Goal: Transaction & Acquisition: Book appointment/travel/reservation

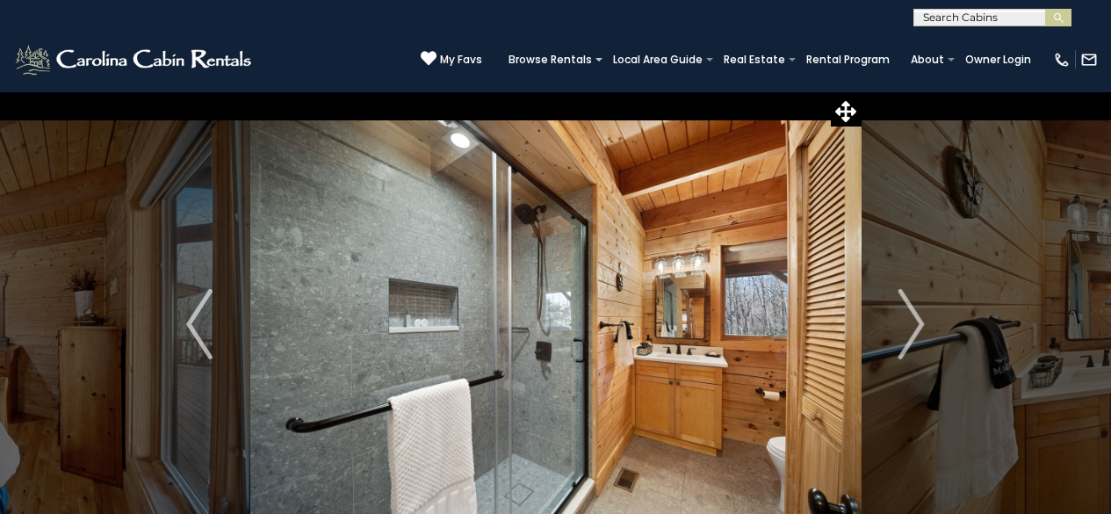
select select "*"
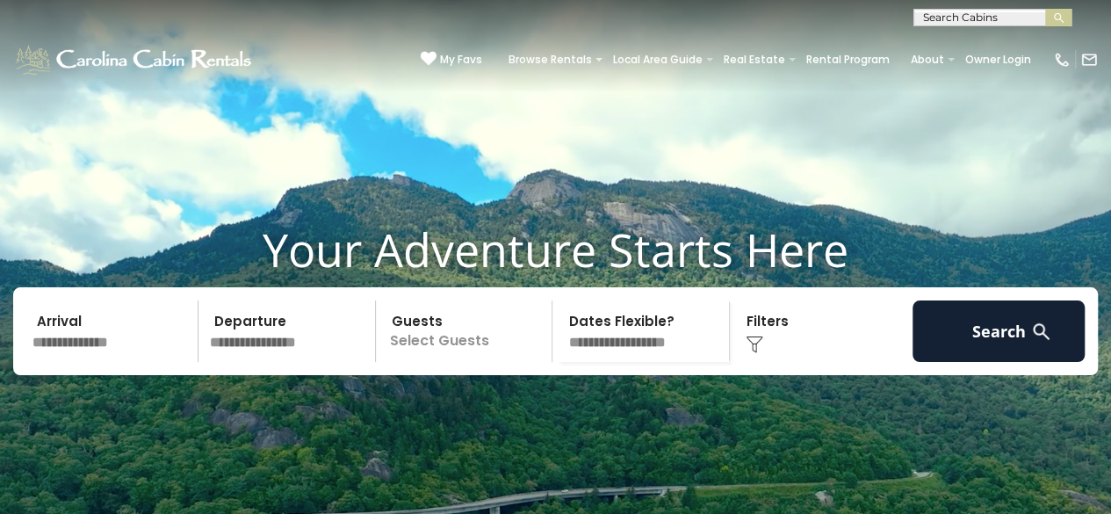
click at [90, 300] on input "text" at bounding box center [112, 330] width 172 height 61
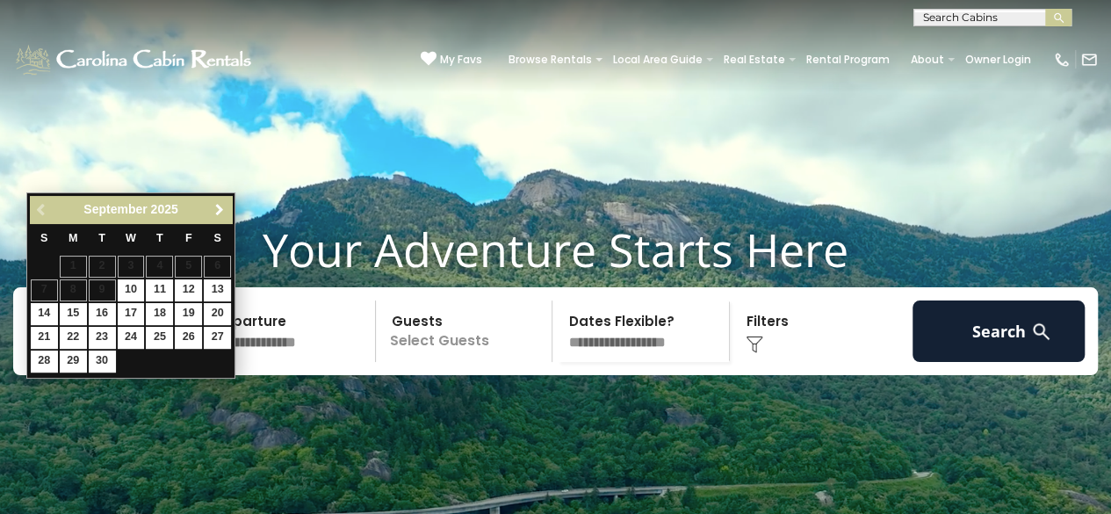
click at [227, 205] on link "Next" at bounding box center [219, 210] width 22 height 22
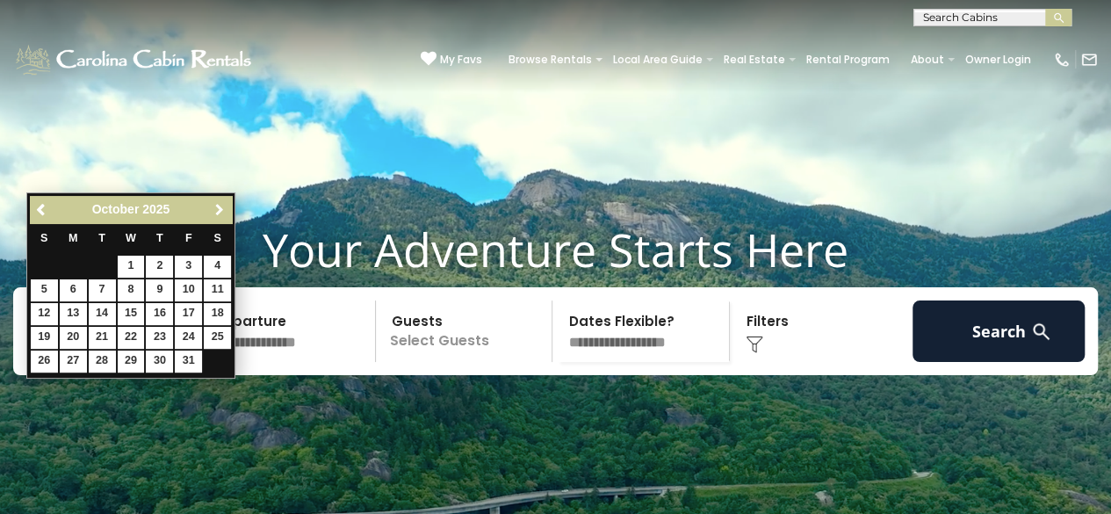
click at [227, 205] on link "Next" at bounding box center [219, 210] width 22 height 22
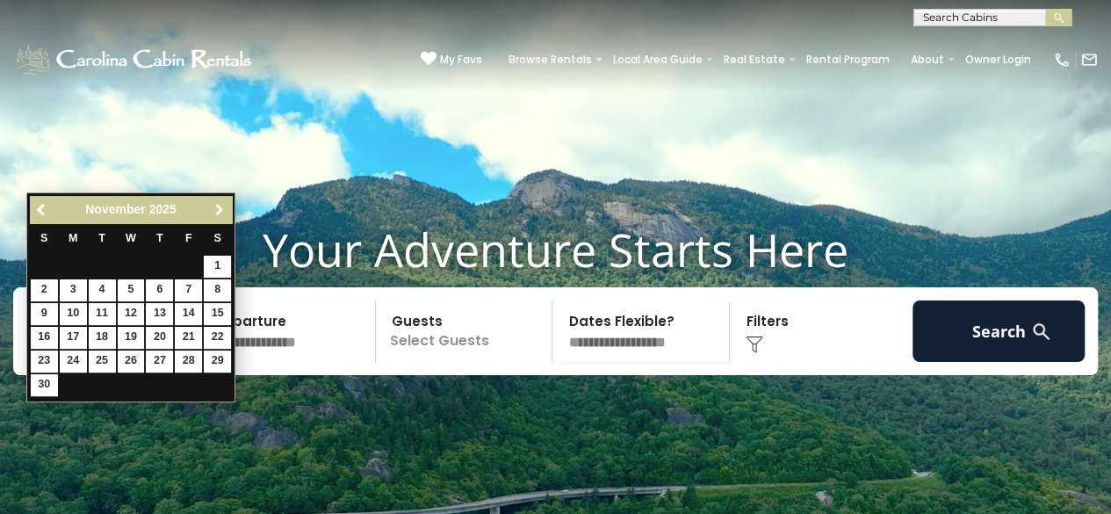
click at [227, 205] on link "Next" at bounding box center [219, 210] width 22 height 22
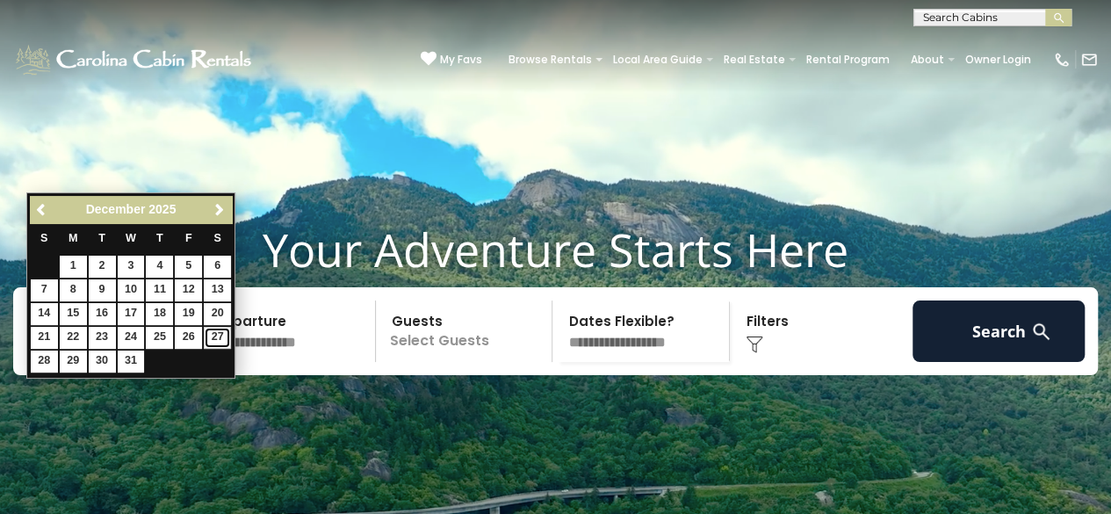
click at [211, 335] on link "27" at bounding box center [217, 338] width 27 height 22
type input "********"
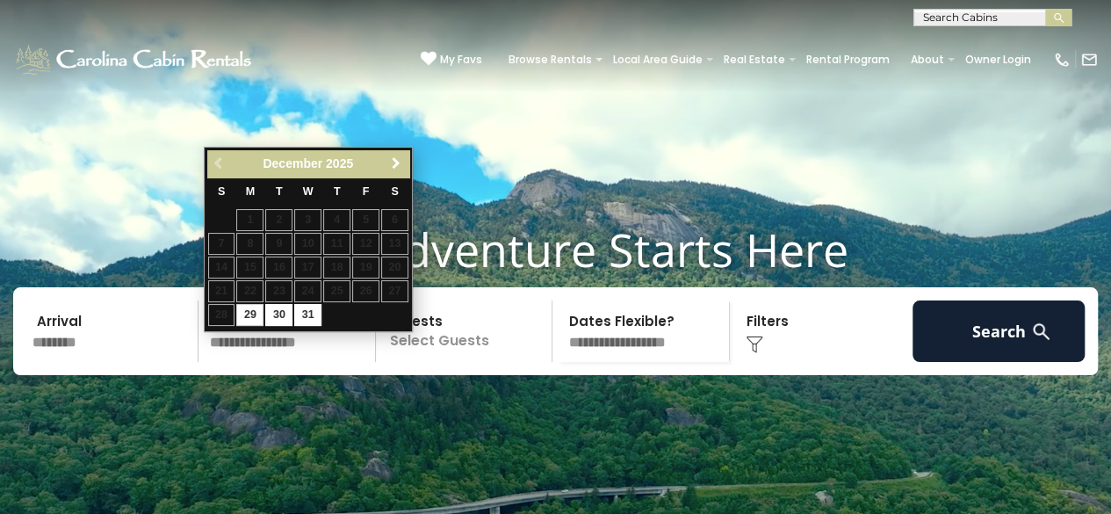
click at [395, 157] on span "Next" at bounding box center [396, 163] width 14 height 14
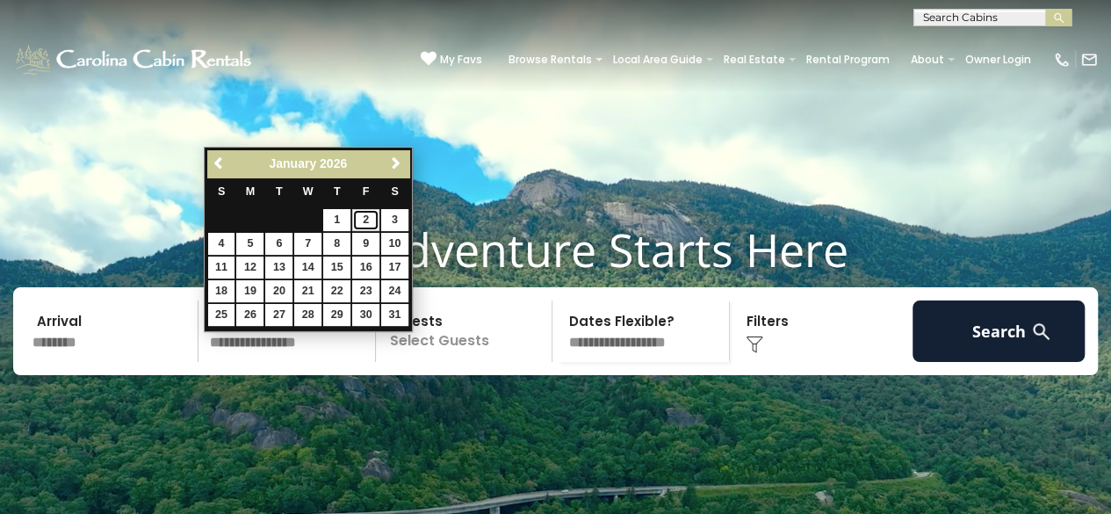
click at [364, 217] on link "2" at bounding box center [365, 220] width 27 height 22
type input "******"
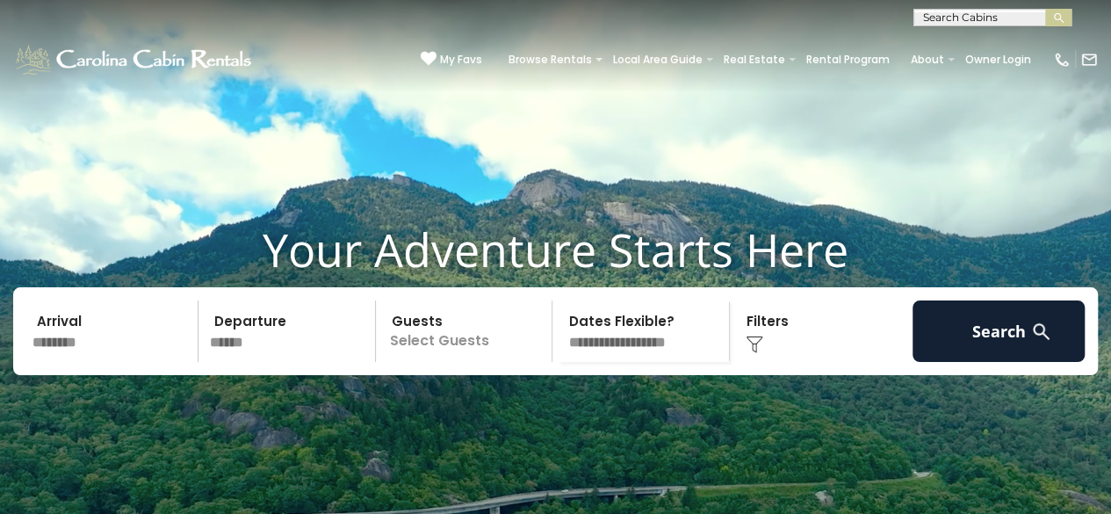
click at [745, 359] on div "Click to Choose" at bounding box center [821, 330] width 172 height 61
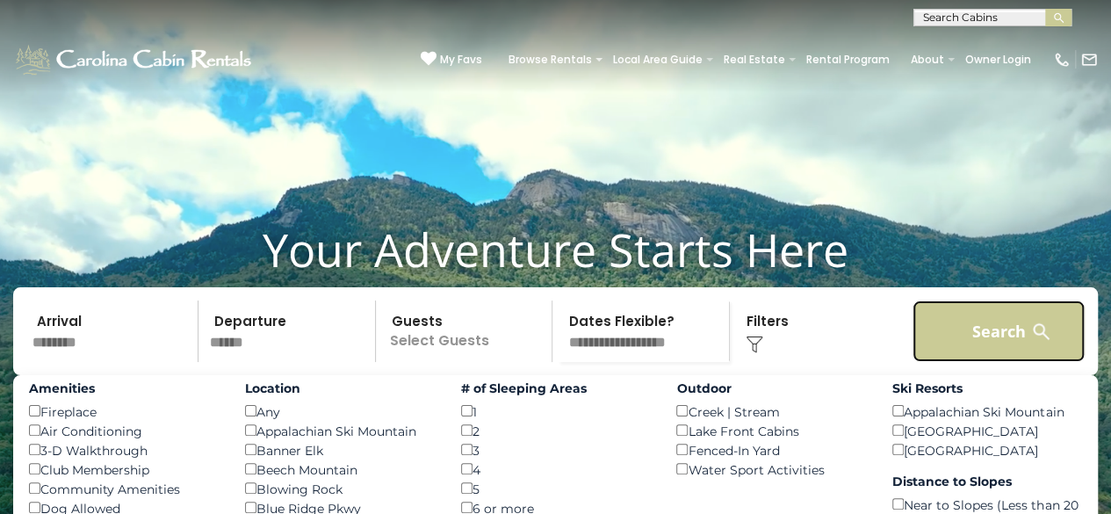
click at [1003, 349] on button "Search" at bounding box center [999, 330] width 172 height 61
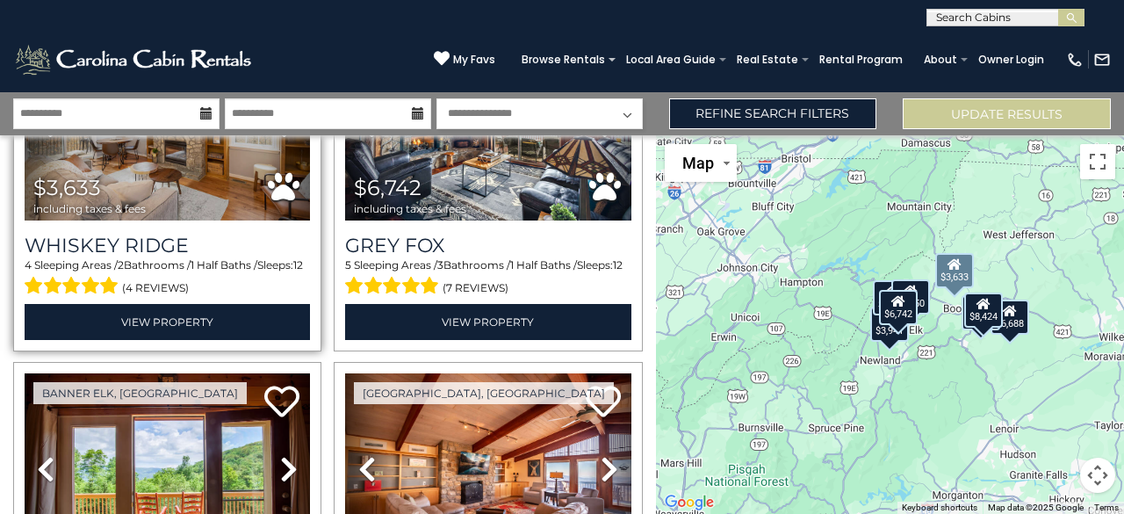
scroll to position [351, 0]
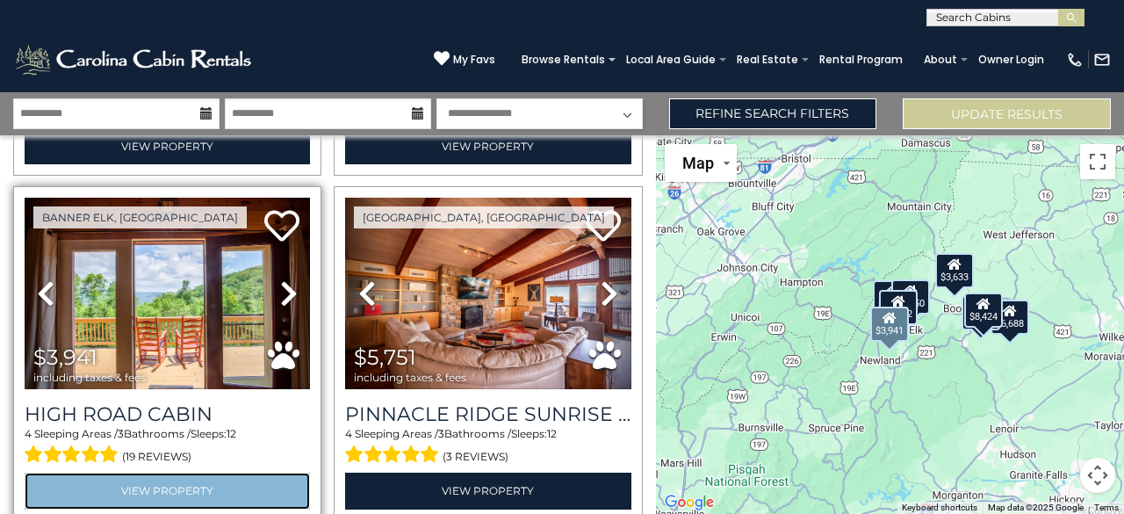
click at [128, 477] on link "View Property" at bounding box center [167, 491] width 285 height 36
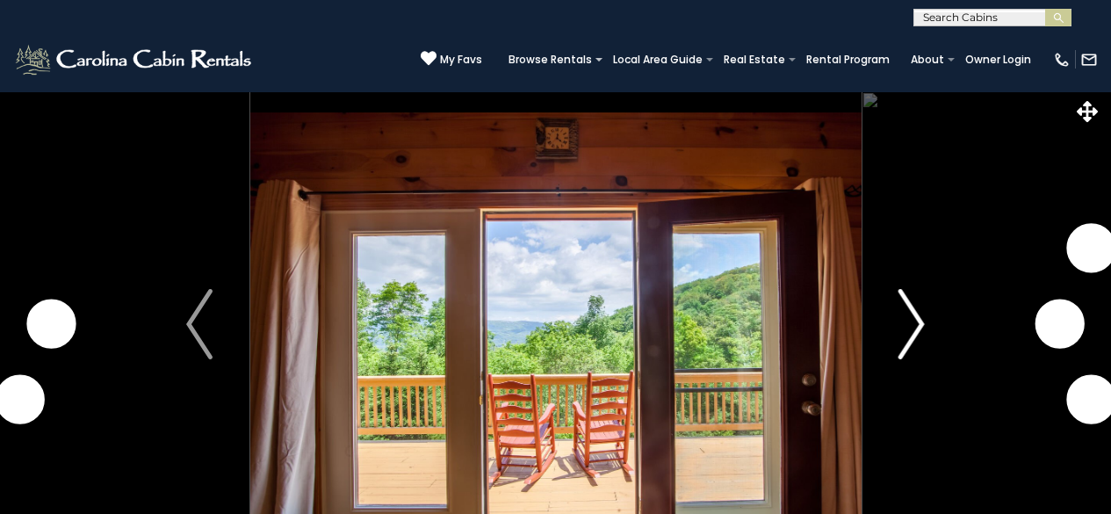
click at [912, 322] on img "Next" at bounding box center [912, 324] width 26 height 70
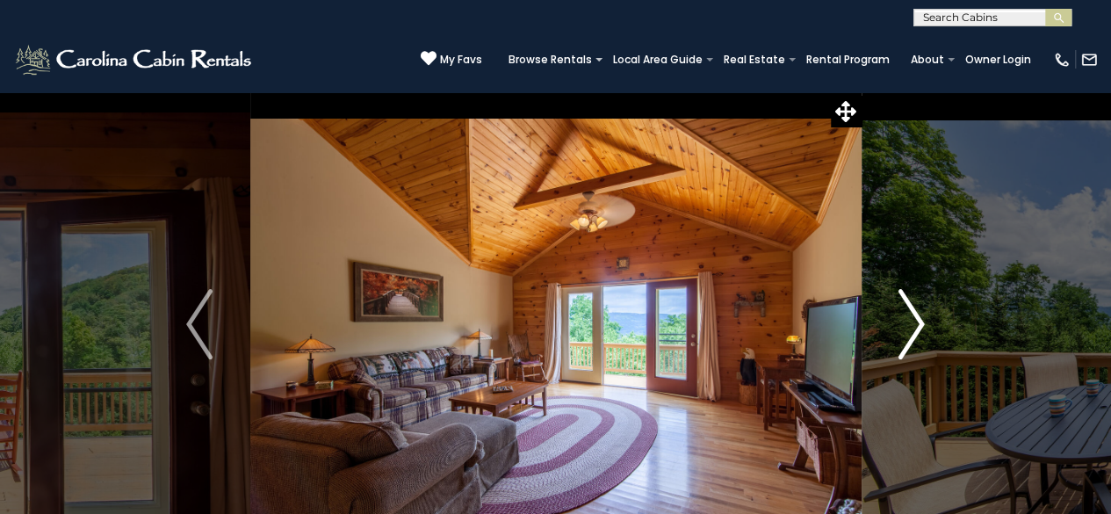
click at [919, 318] on img "Next" at bounding box center [912, 324] width 26 height 70
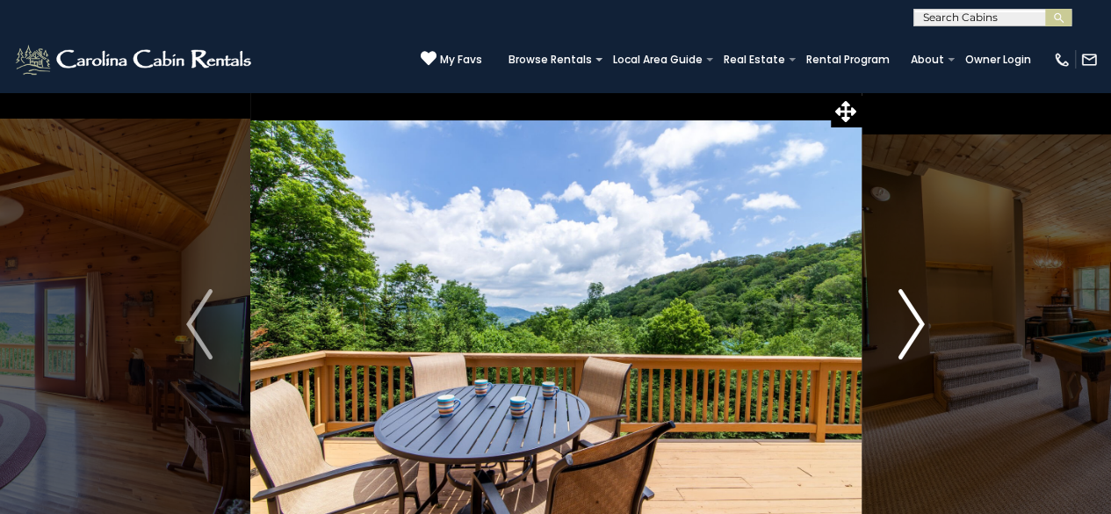
click at [919, 318] on img "Next" at bounding box center [912, 324] width 26 height 70
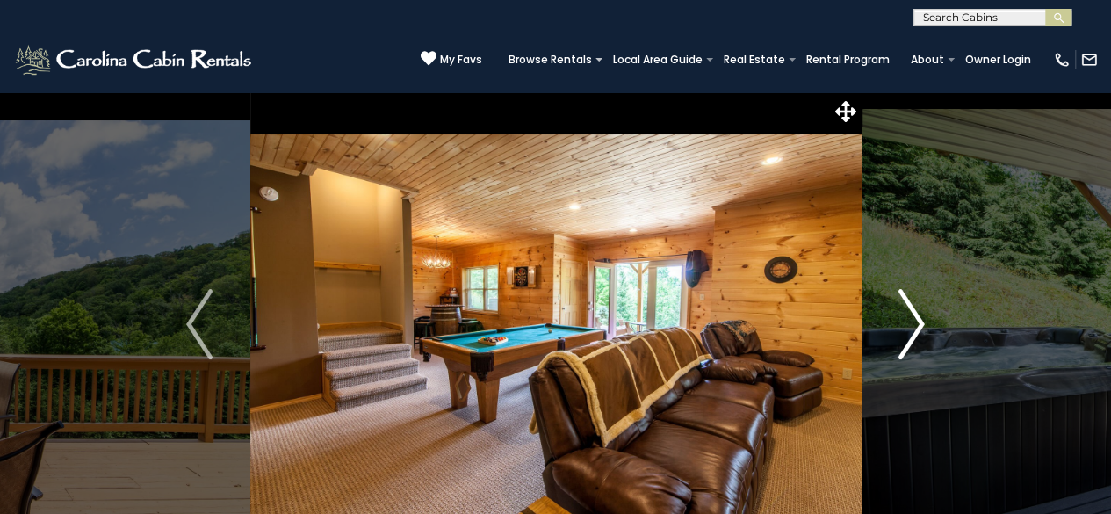
click at [919, 318] on img "Next" at bounding box center [912, 324] width 26 height 70
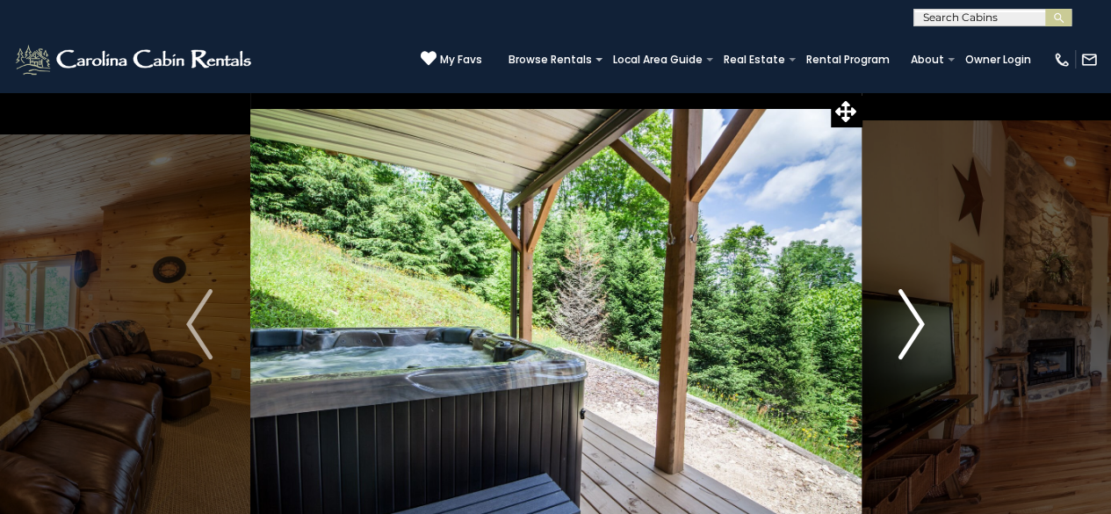
click at [919, 318] on img "Next" at bounding box center [912, 324] width 26 height 70
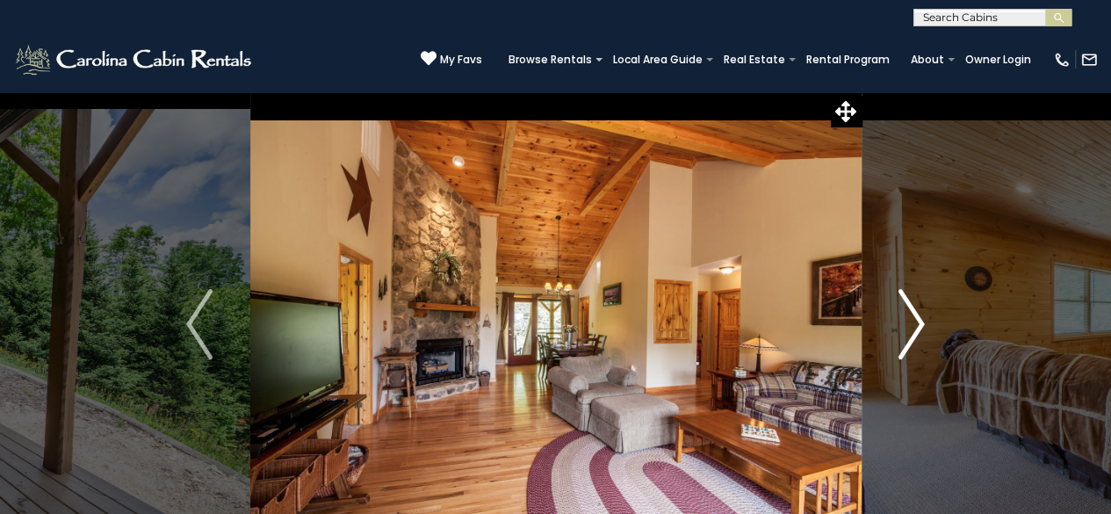
click at [919, 318] on img "Next" at bounding box center [912, 324] width 26 height 70
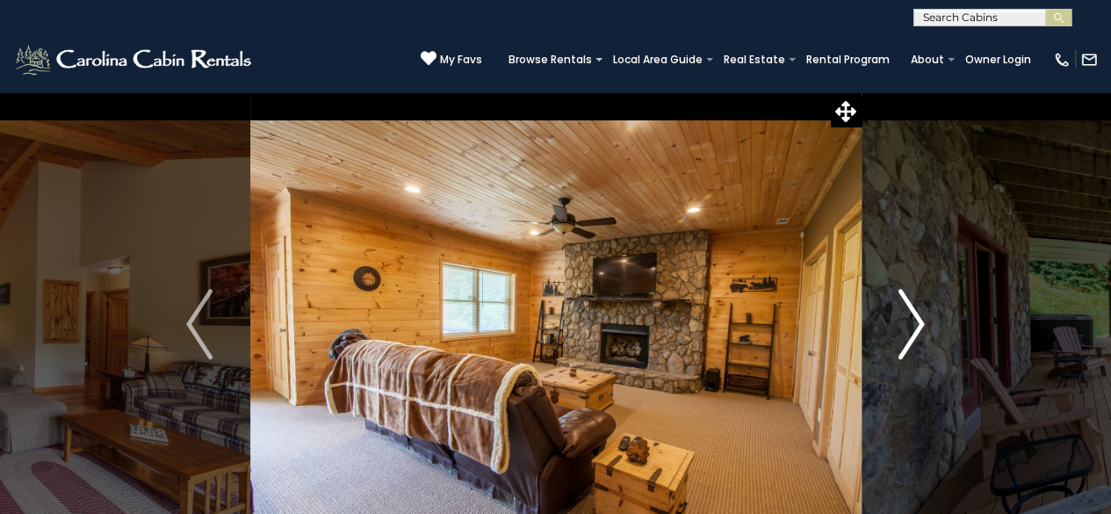
click at [919, 318] on img "Next" at bounding box center [912, 324] width 26 height 70
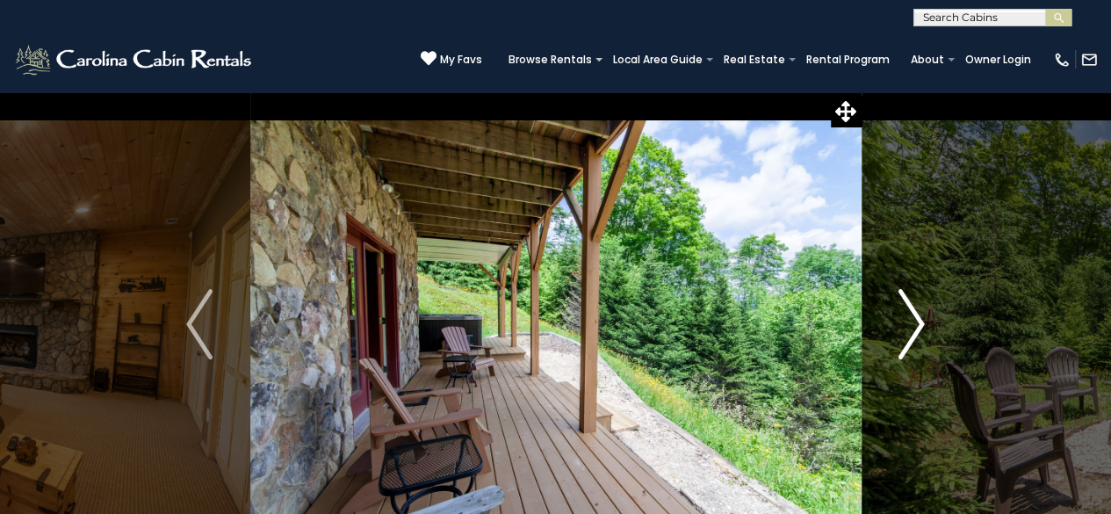
click at [903, 310] on img "Next" at bounding box center [912, 324] width 26 height 70
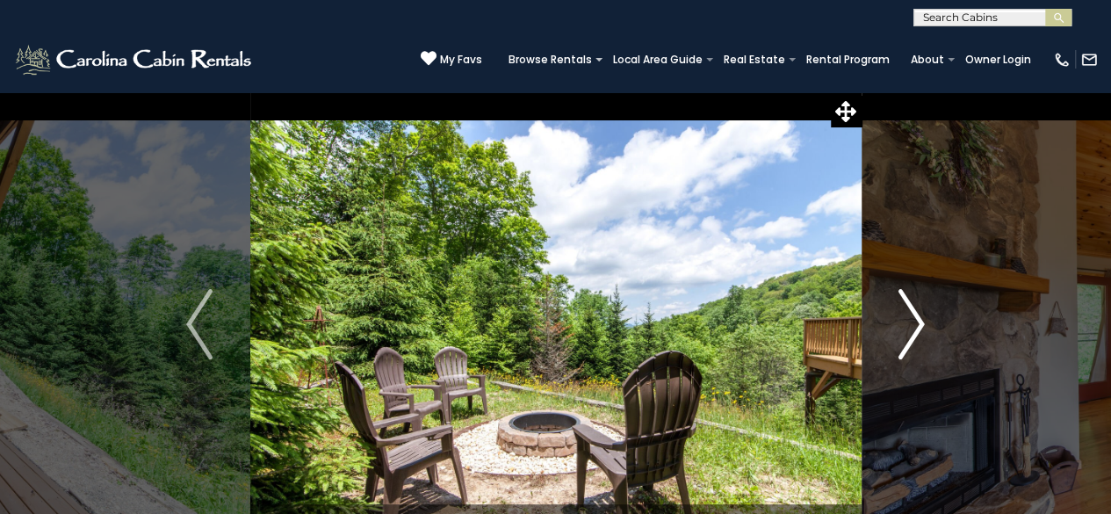
click at [914, 323] on img "Next" at bounding box center [912, 324] width 26 height 70
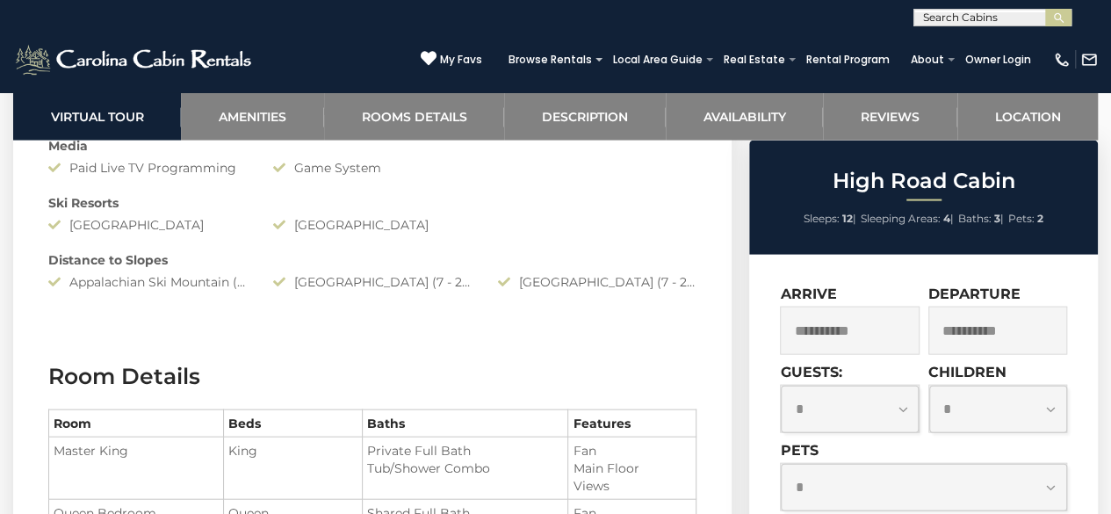
scroll to position [1581, 0]
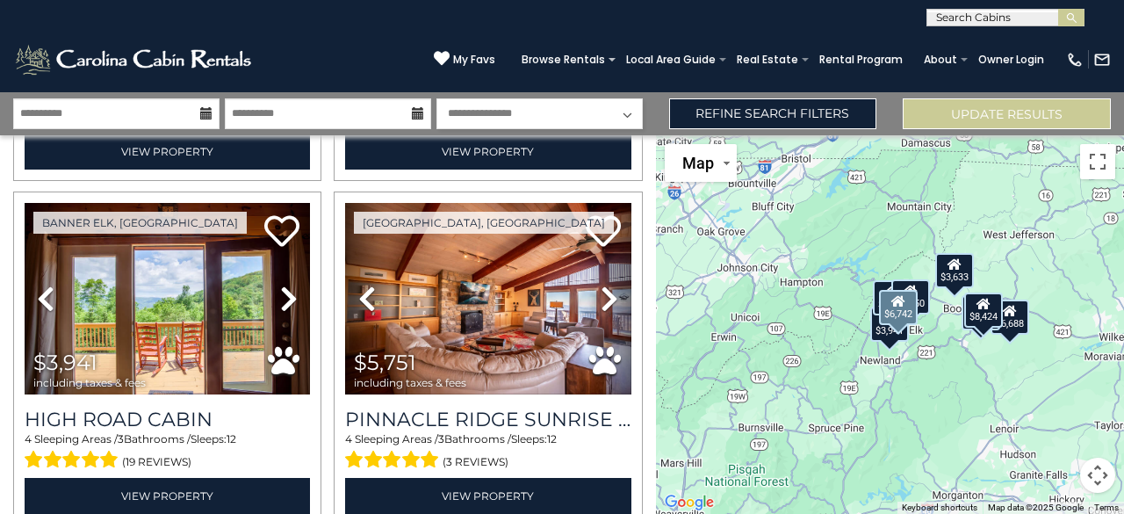
scroll to position [351, 0]
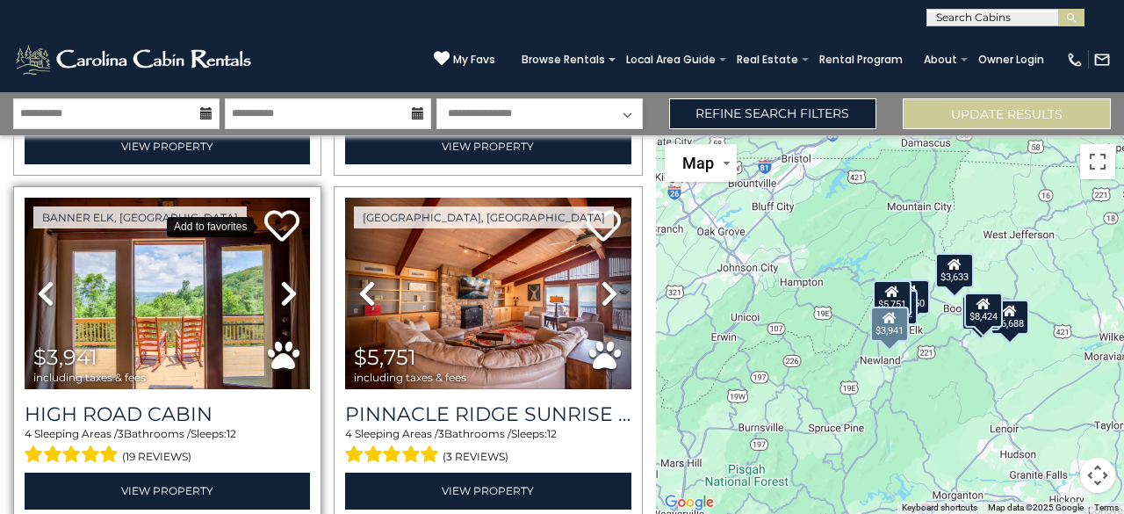
click at [290, 215] on icon at bounding box center [281, 225] width 35 height 35
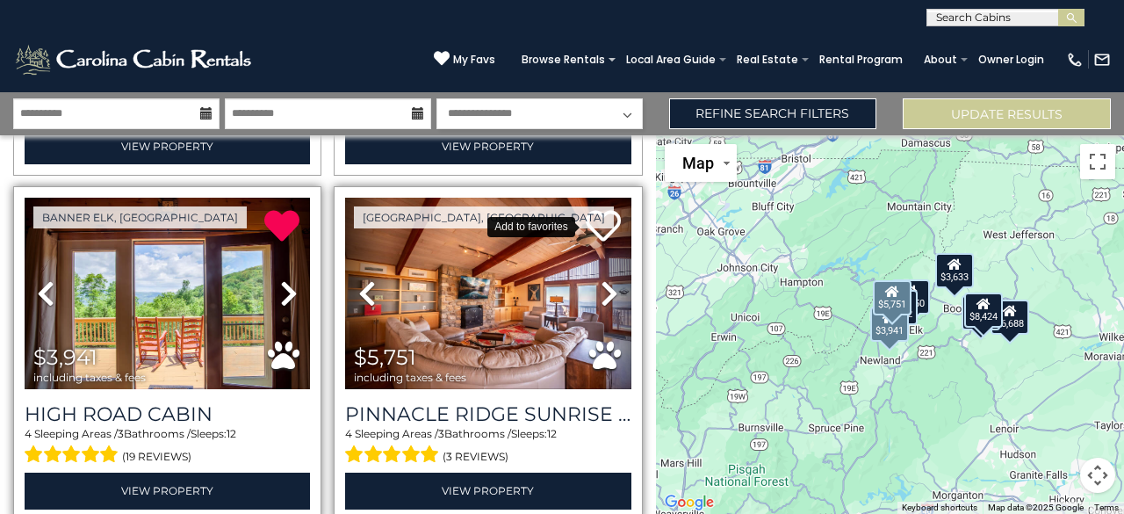
click at [594, 227] on icon at bounding box center [603, 225] width 35 height 35
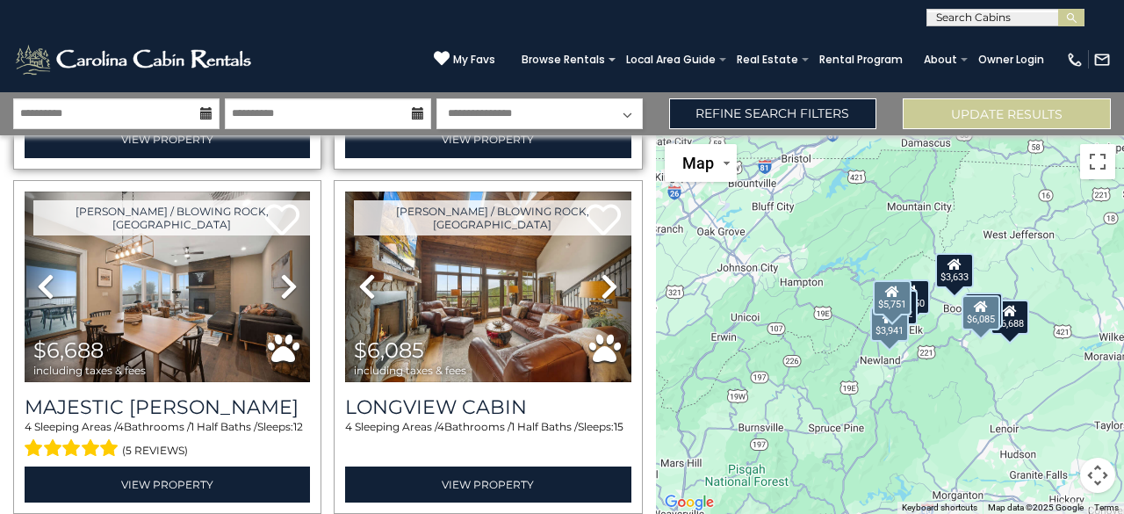
scroll to position [439, 0]
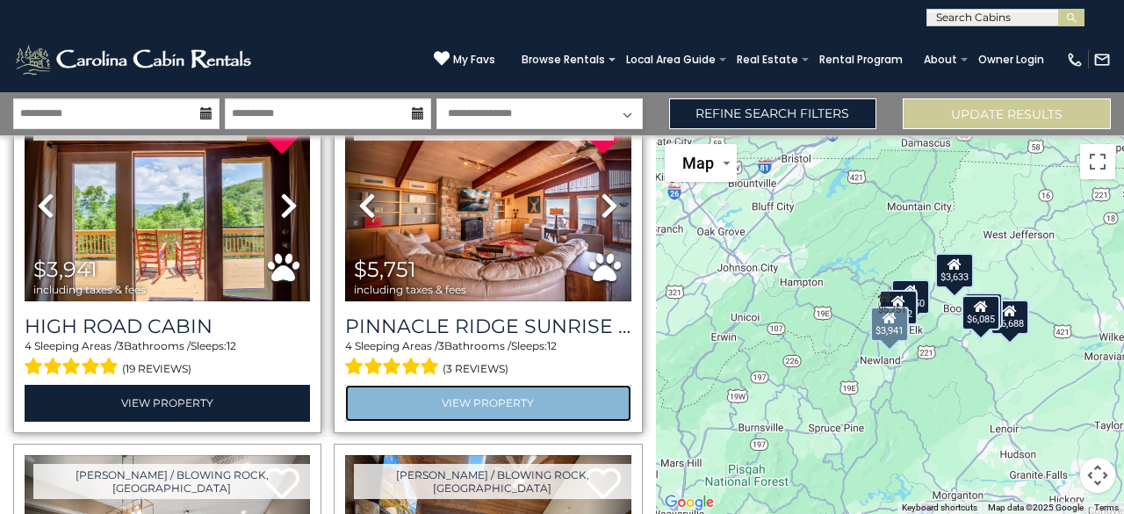
click at [509, 407] on link "View Property" at bounding box center [487, 403] width 285 height 36
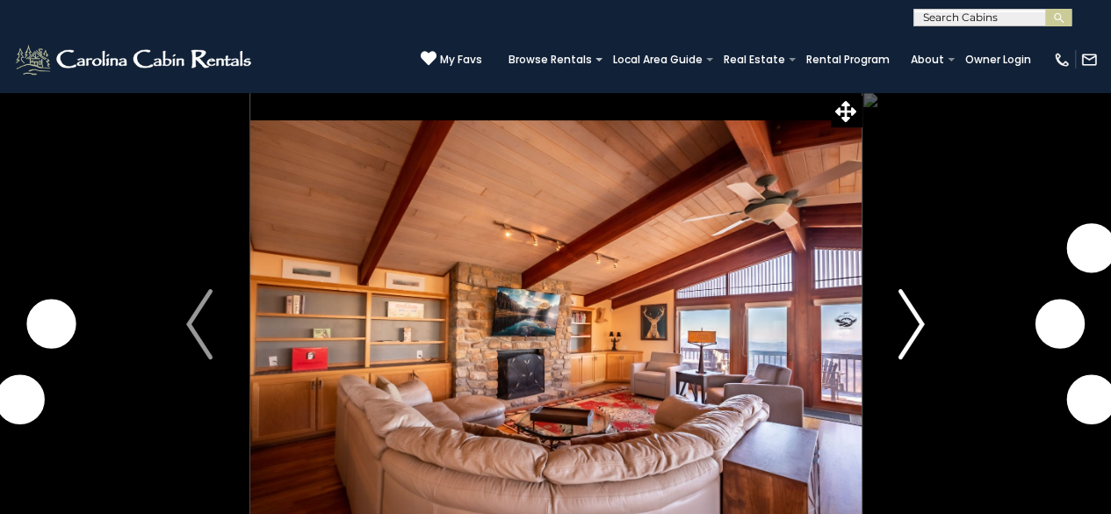
click at [924, 314] on img "Next" at bounding box center [912, 324] width 26 height 70
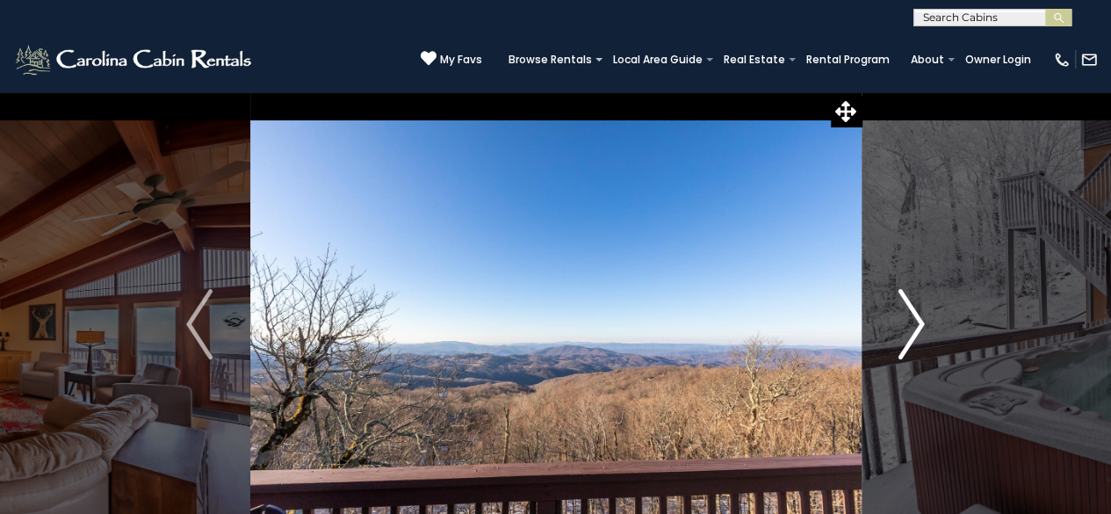
click at [914, 323] on img "Next" at bounding box center [912, 324] width 26 height 70
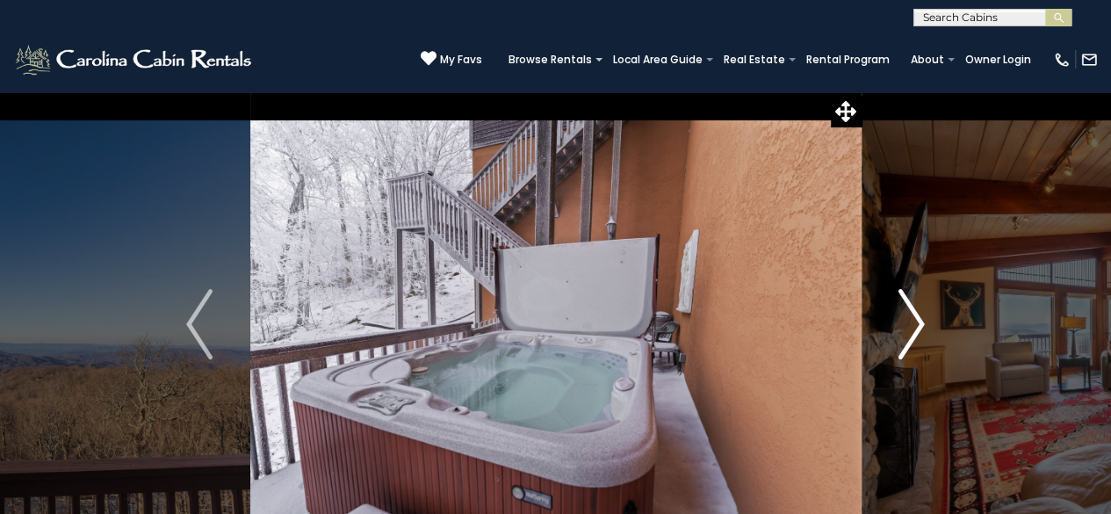
click at [914, 323] on img "Next" at bounding box center [912, 324] width 26 height 70
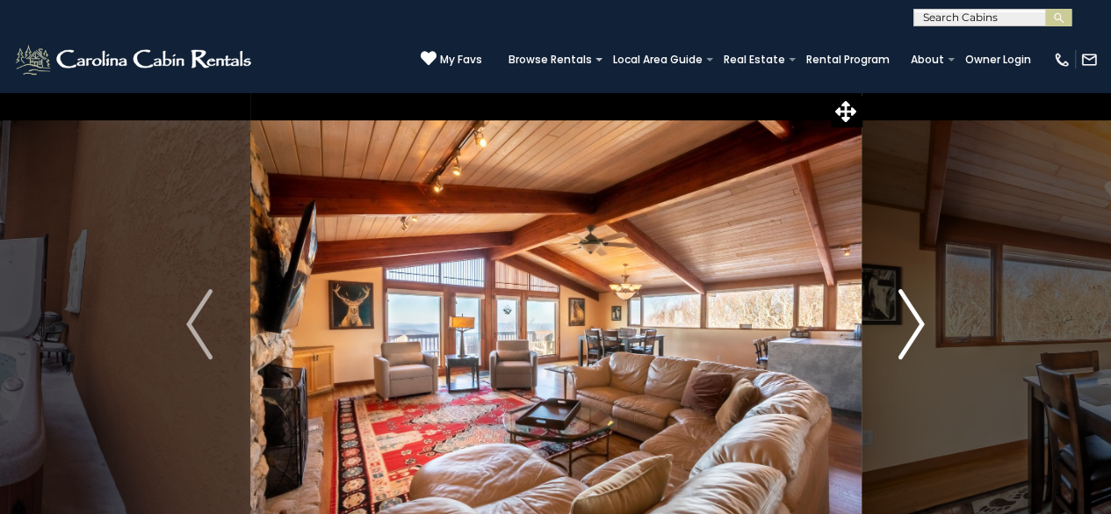
click at [914, 323] on img "Next" at bounding box center [912, 324] width 26 height 70
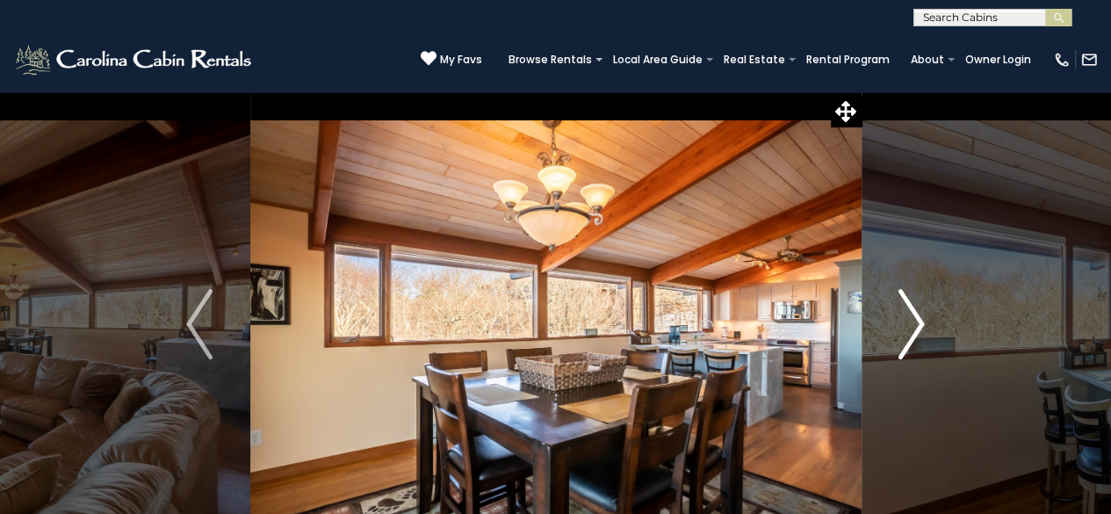
click at [914, 323] on img "Next" at bounding box center [912, 324] width 26 height 70
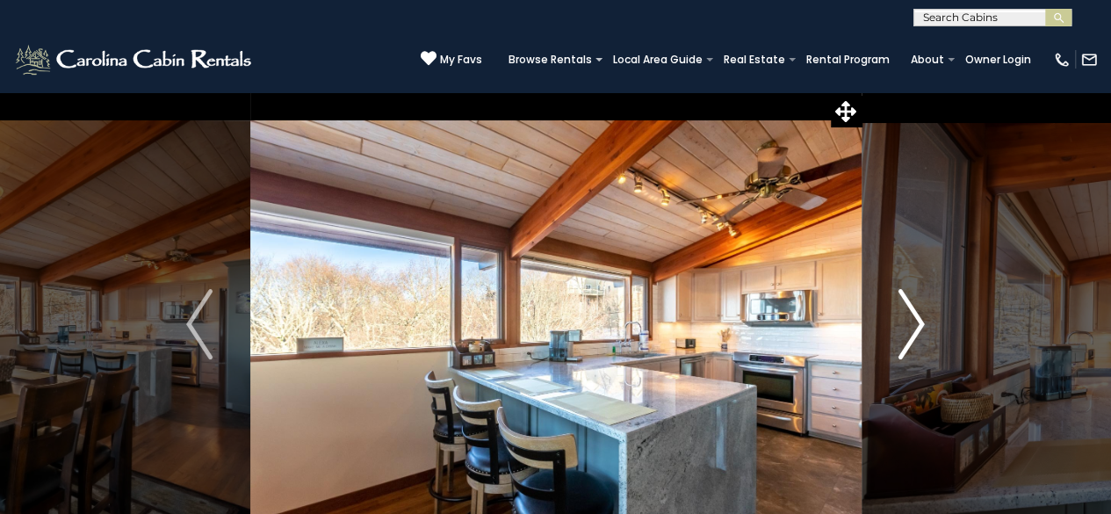
click at [917, 320] on img "Next" at bounding box center [912, 324] width 26 height 70
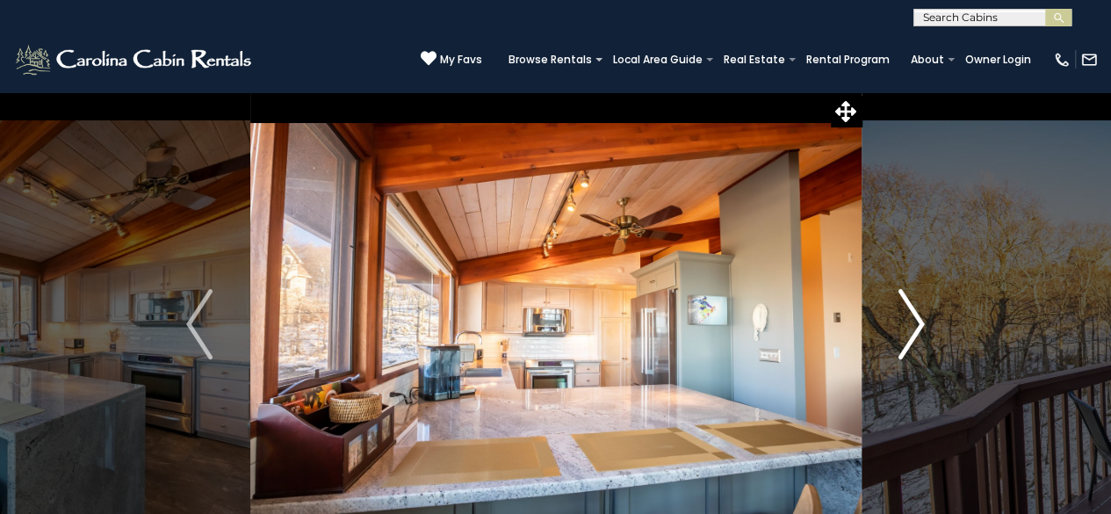
click at [917, 320] on img "Next" at bounding box center [912, 324] width 26 height 70
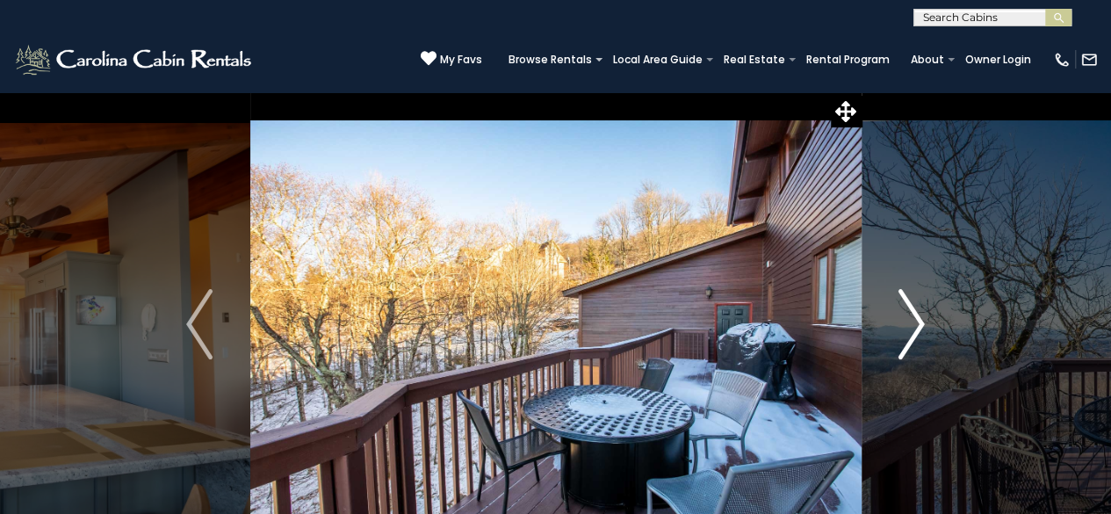
click at [917, 320] on img "Next" at bounding box center [912, 324] width 26 height 70
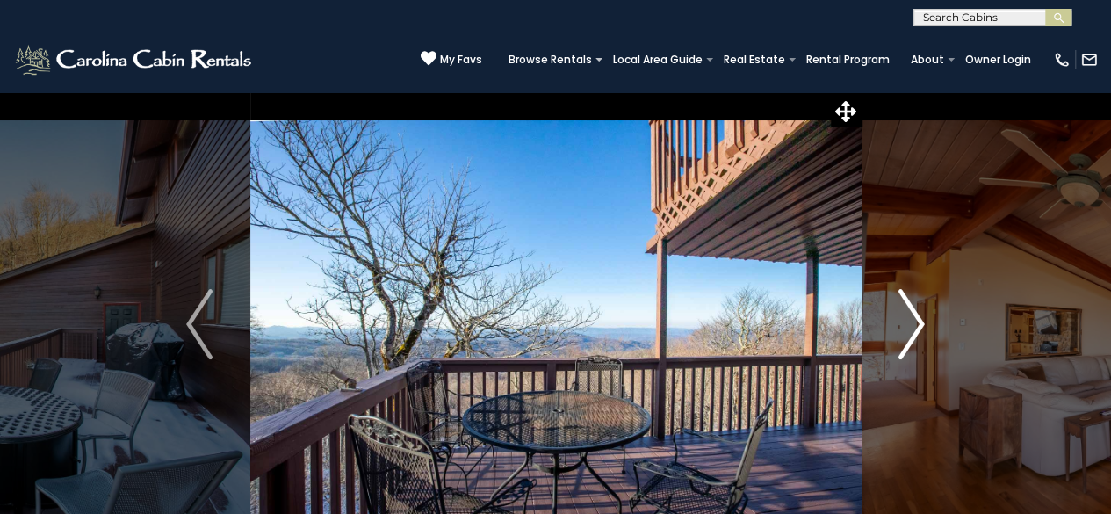
click at [917, 320] on img "Next" at bounding box center [912, 324] width 26 height 70
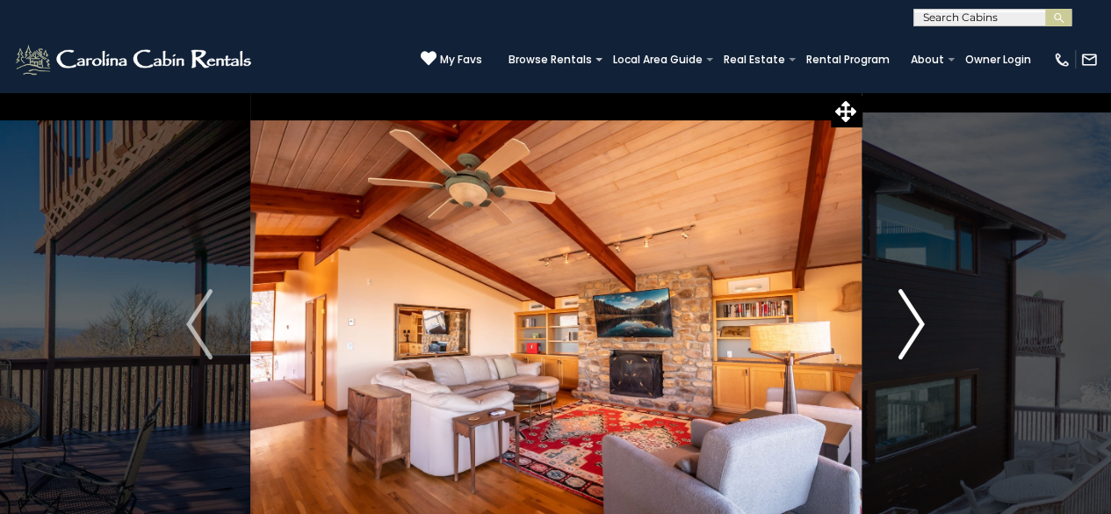
click at [917, 320] on img "Next" at bounding box center [912, 324] width 26 height 70
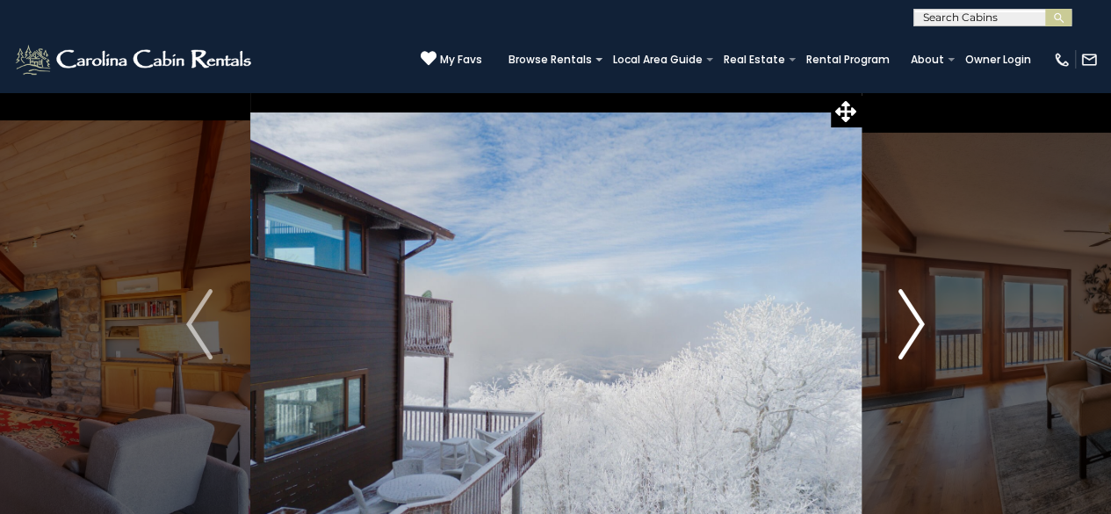
click at [917, 320] on img "Next" at bounding box center [912, 324] width 26 height 70
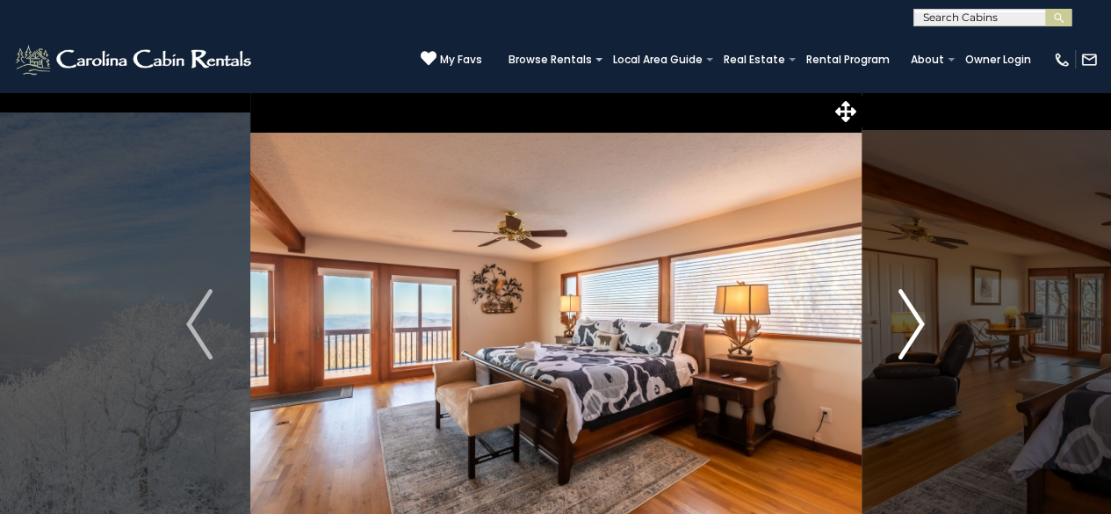
click at [917, 320] on img "Next" at bounding box center [912, 324] width 26 height 70
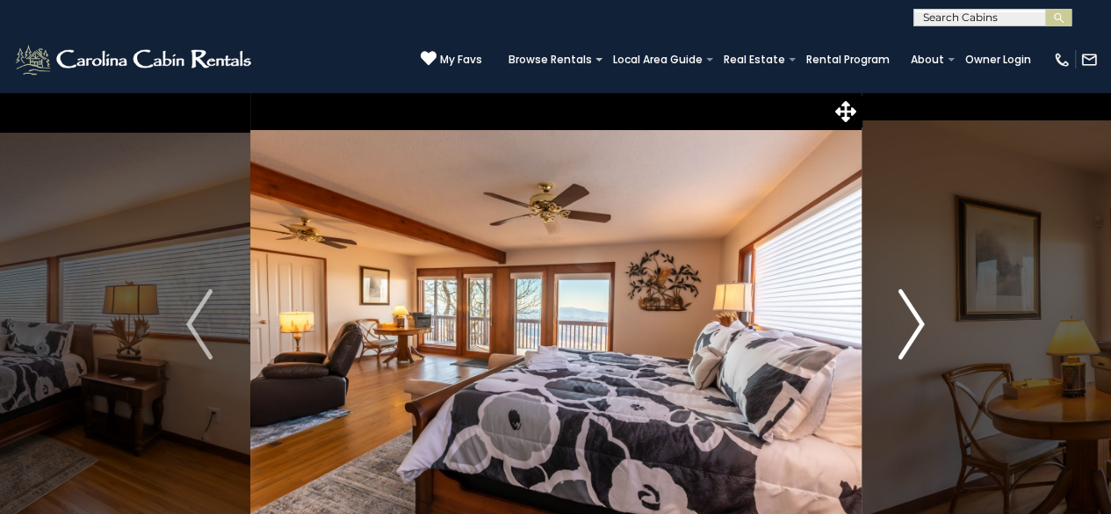
click at [917, 320] on img "Next" at bounding box center [912, 324] width 26 height 70
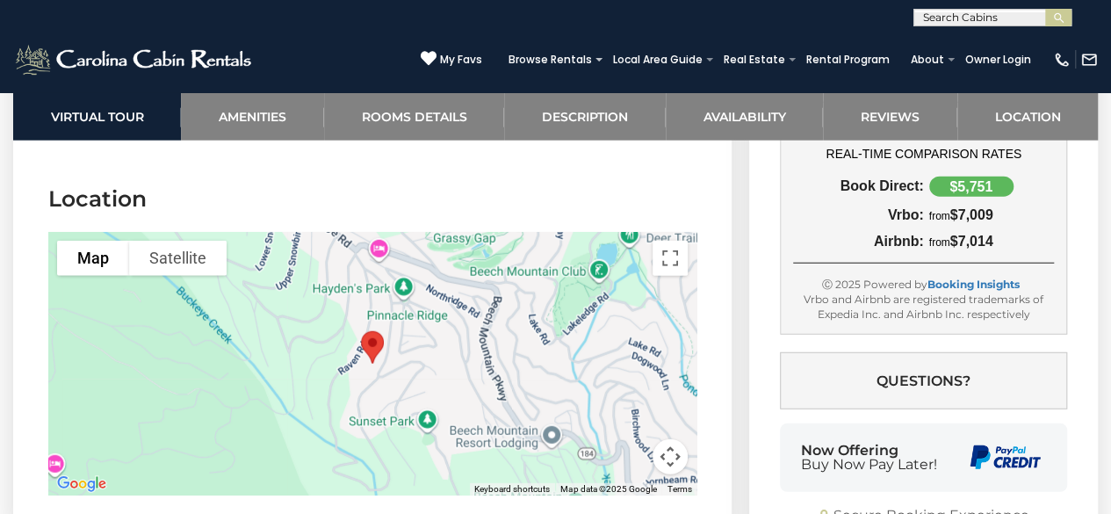
scroll to position [5534, 0]
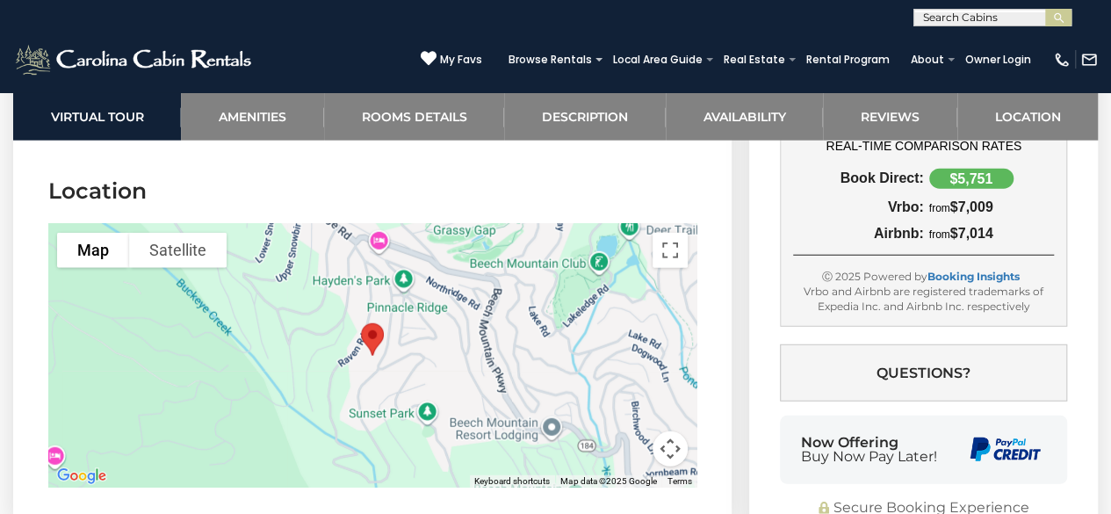
click at [369, 316] on img "Pinnacle Ridge Sunrise Sunsets" at bounding box center [372, 339] width 37 height 47
click at [667, 431] on button "Map camera controls" at bounding box center [670, 448] width 35 height 35
click at [395, 296] on div at bounding box center [372, 356] width 648 height 264
click at [662, 233] on button "Toggle fullscreen view" at bounding box center [670, 250] width 35 height 35
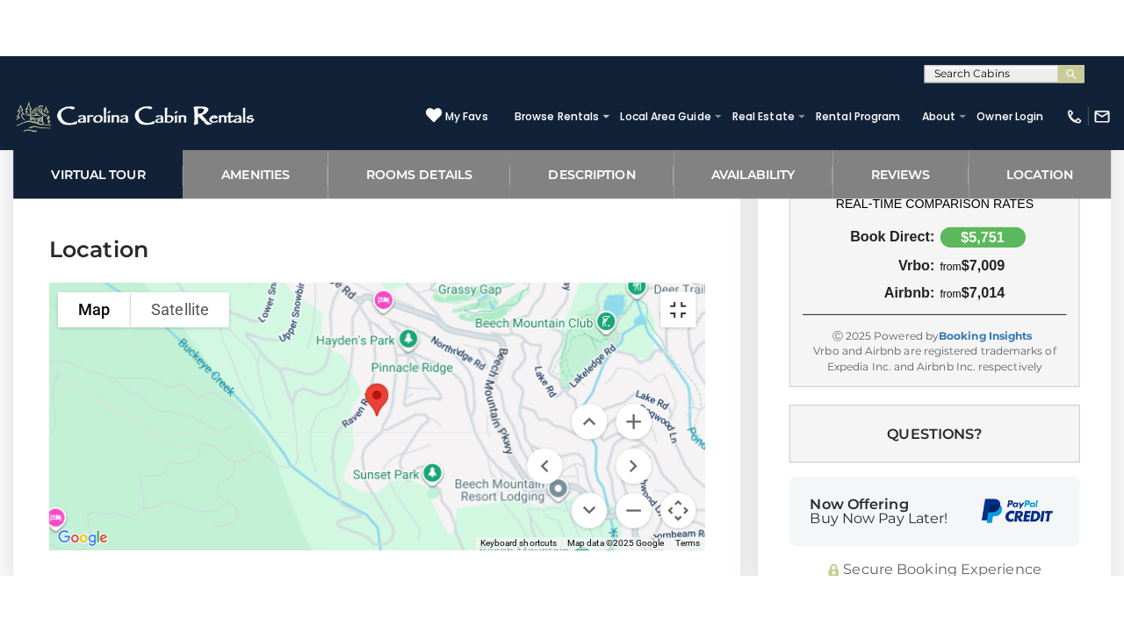
scroll to position [5432, 0]
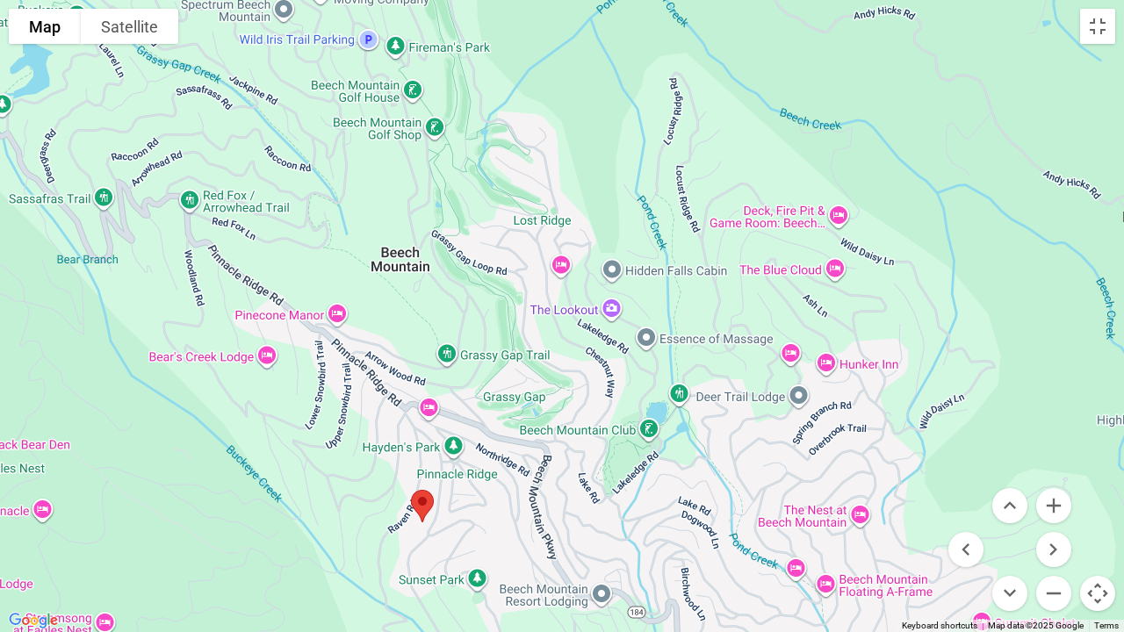
drag, startPoint x: 813, startPoint y: 329, endPoint x: 668, endPoint y: 543, distance: 258.0
click at [668, 513] on div at bounding box center [562, 316] width 1124 height 632
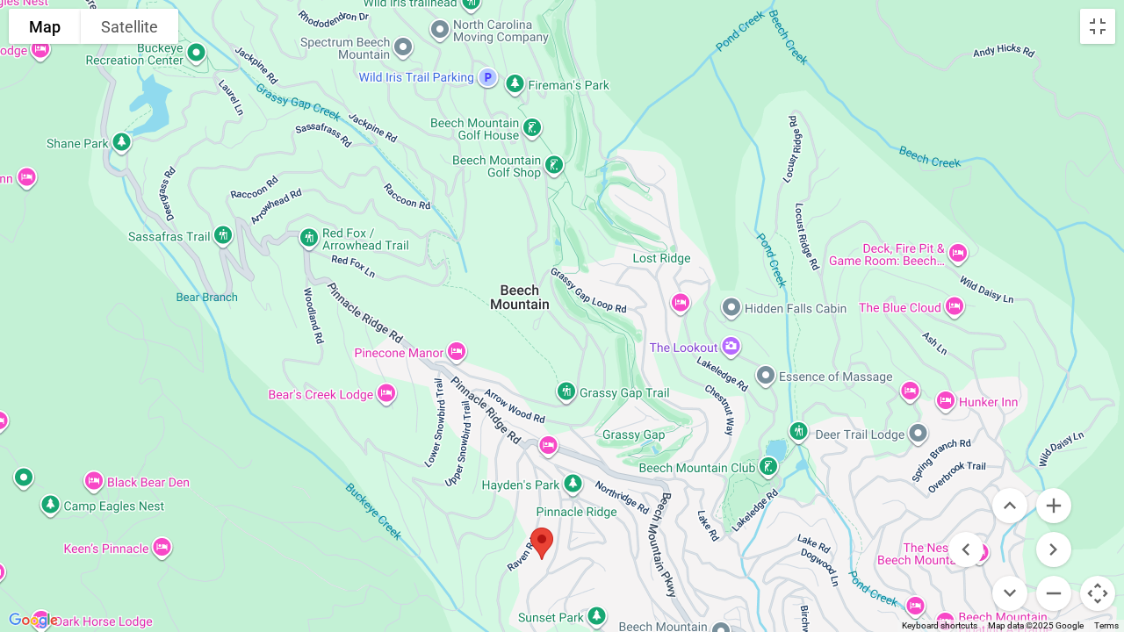
drag, startPoint x: 493, startPoint y: 213, endPoint x: 841, endPoint y: 197, distance: 348.2
click at [841, 197] on div at bounding box center [562, 316] width 1124 height 632
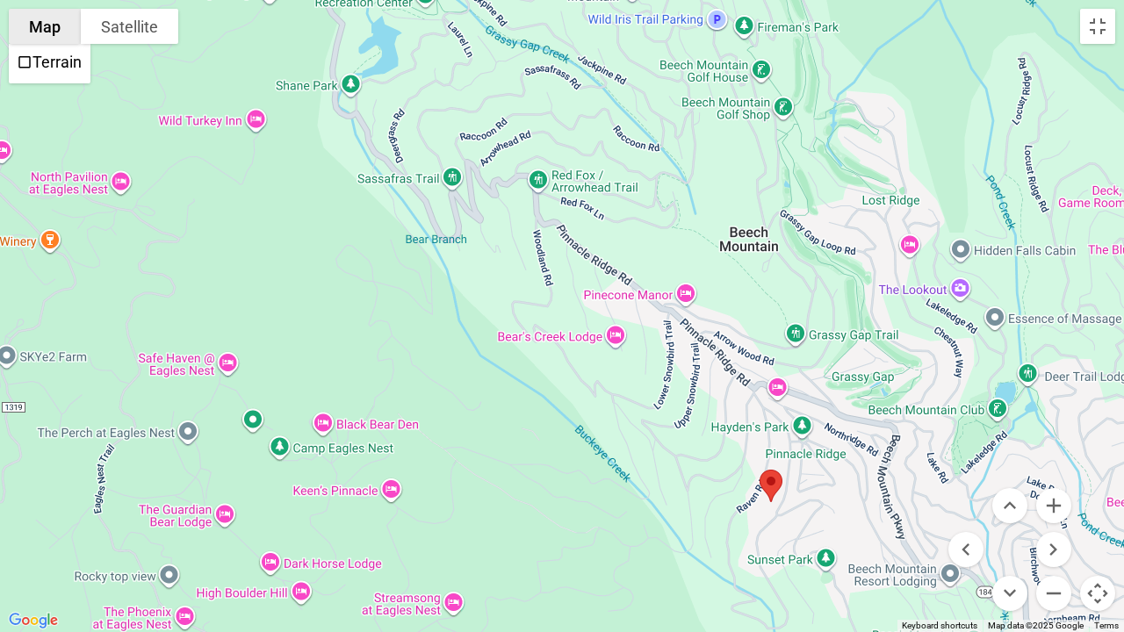
click at [52, 25] on button "Map" at bounding box center [45, 26] width 72 height 35
click at [110, 26] on button "Satellite" at bounding box center [130, 26] width 98 height 35
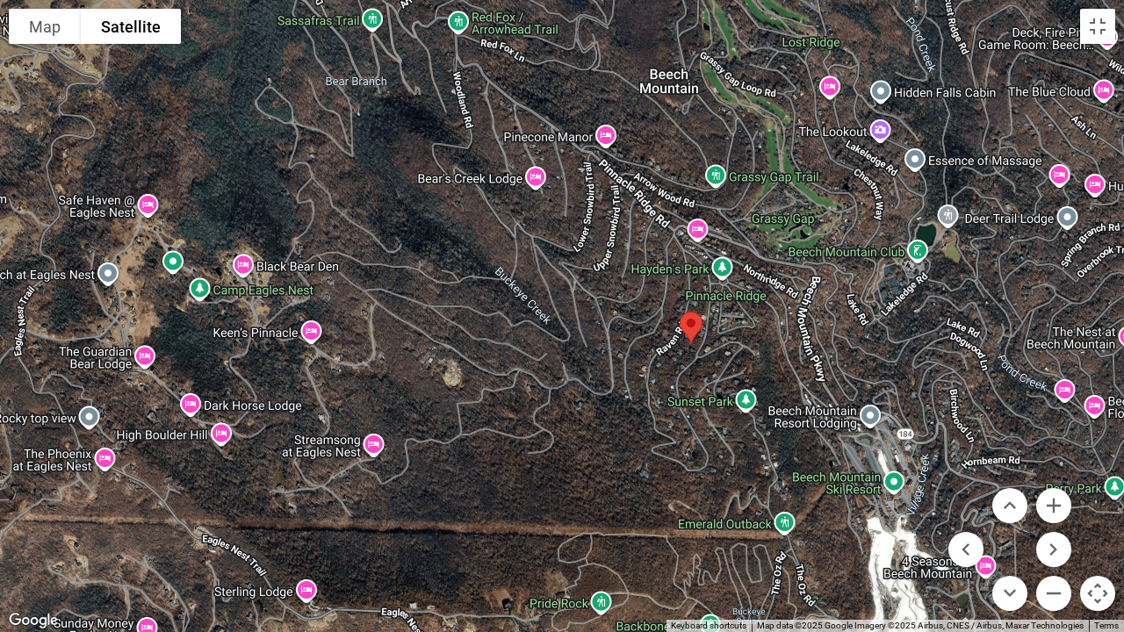
drag, startPoint x: 755, startPoint y: 383, endPoint x: 673, endPoint y: 223, distance: 179.9
click at [673, 223] on div at bounding box center [562, 316] width 1124 height 632
click at [129, 513] on div at bounding box center [562, 316] width 1124 height 632
click at [1096, 28] on button "Toggle fullscreen view" at bounding box center [1097, 26] width 35 height 35
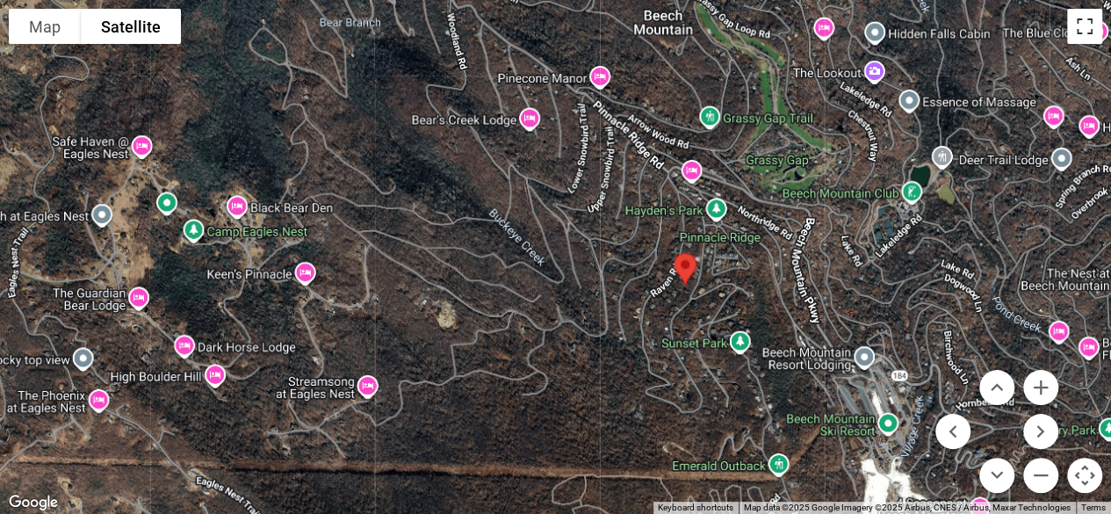
scroll to position [5007, 0]
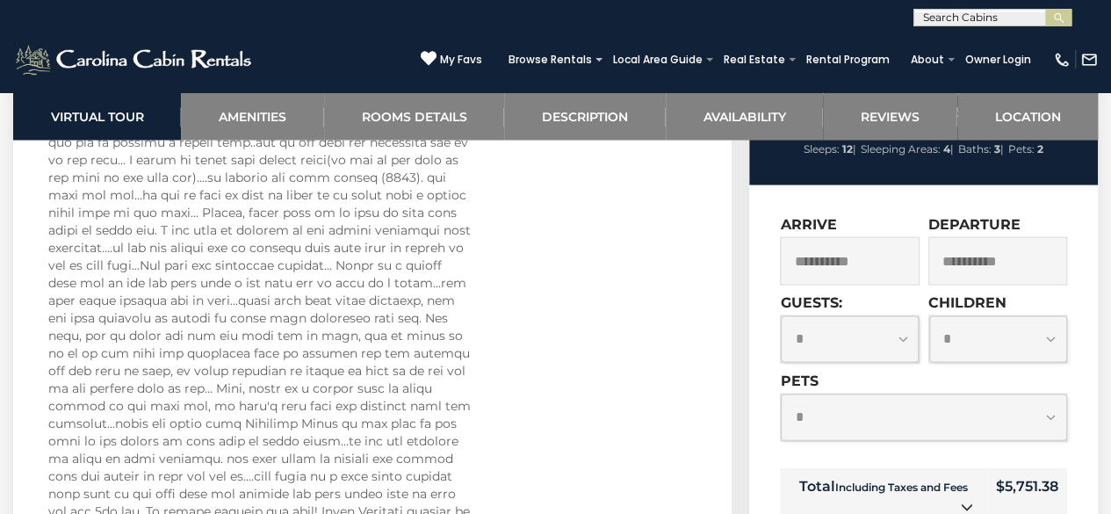
click at [903, 316] on select "**********" at bounding box center [850, 339] width 138 height 47
click at [781, 316] on select "**********" at bounding box center [850, 339] width 138 height 47
click at [901, 316] on select "**********" at bounding box center [850, 339] width 138 height 47
select select "*"
click at [781, 316] on select "**********" at bounding box center [850, 339] width 138 height 47
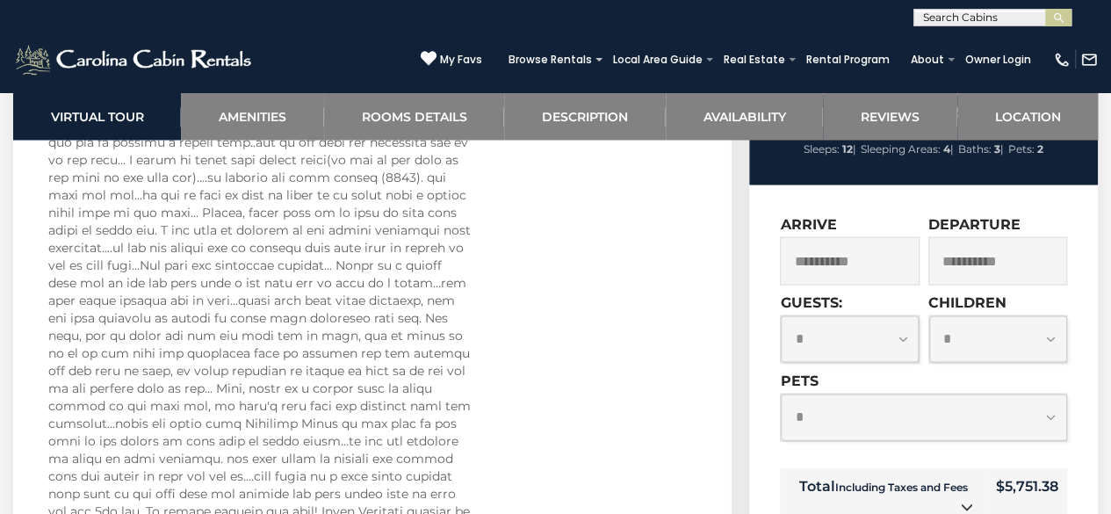
click at [1059, 316] on select "**********" at bounding box center [998, 339] width 138 height 47
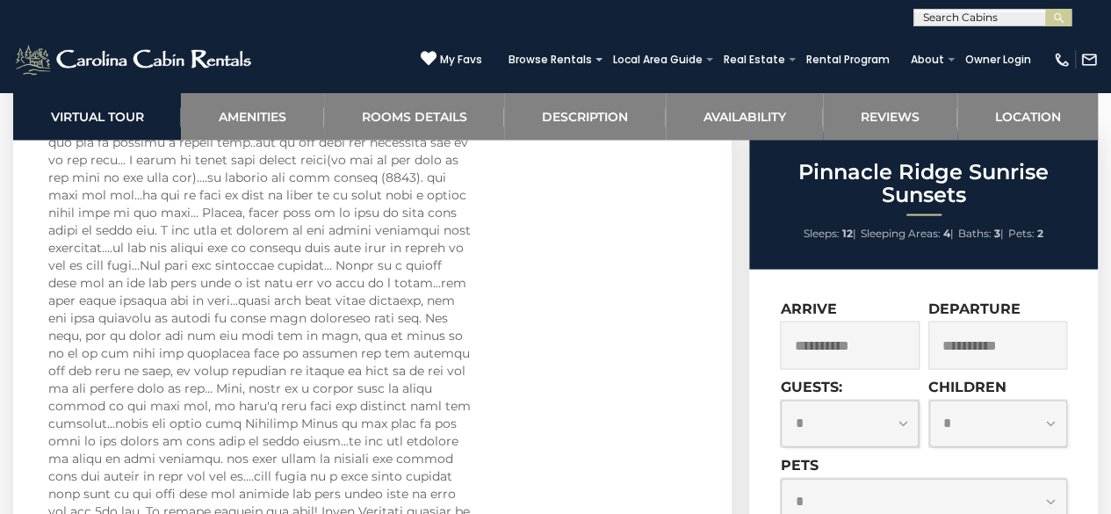
select select "*"
click at [929, 400] on select "**********" at bounding box center [998, 423] width 138 height 47
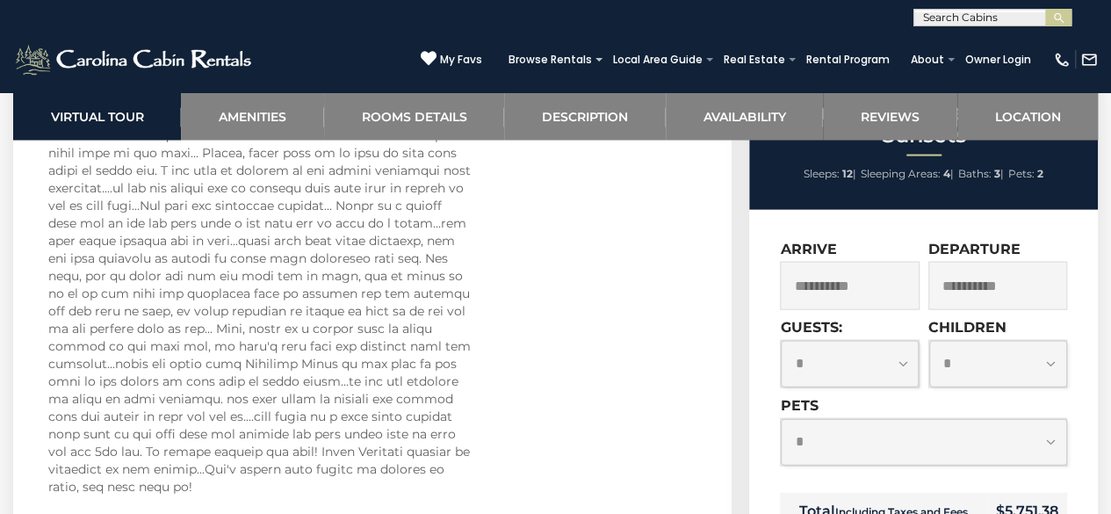
scroll to position [5095, 0]
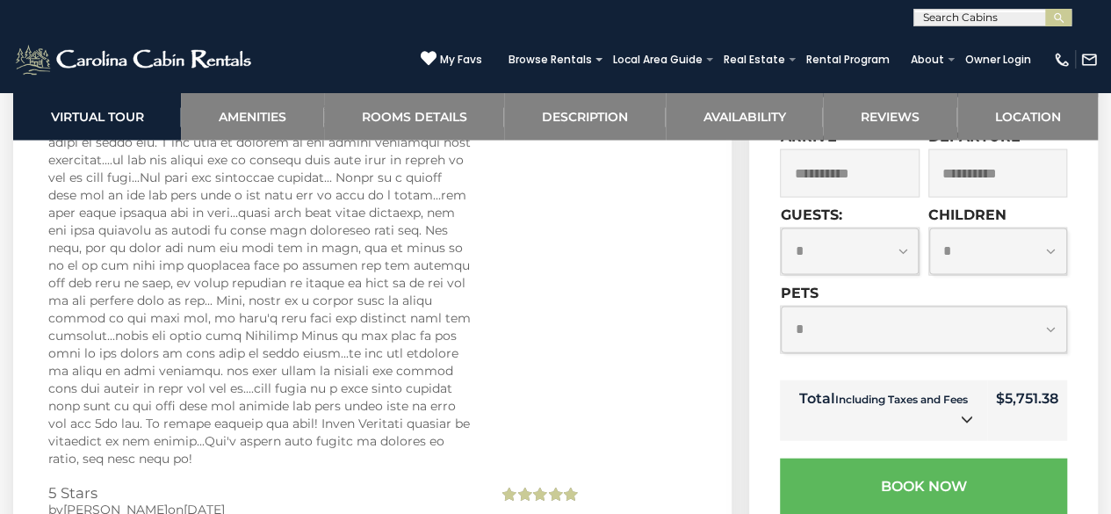
click at [1051, 307] on select "**********" at bounding box center [923, 330] width 285 height 47
click at [830, 401] on form "**********" at bounding box center [923, 321] width 287 height 387
click at [805, 307] on select "**********" at bounding box center [923, 330] width 285 height 47
select select "*"
click at [781, 307] on select "**********" at bounding box center [923, 330] width 285 height 47
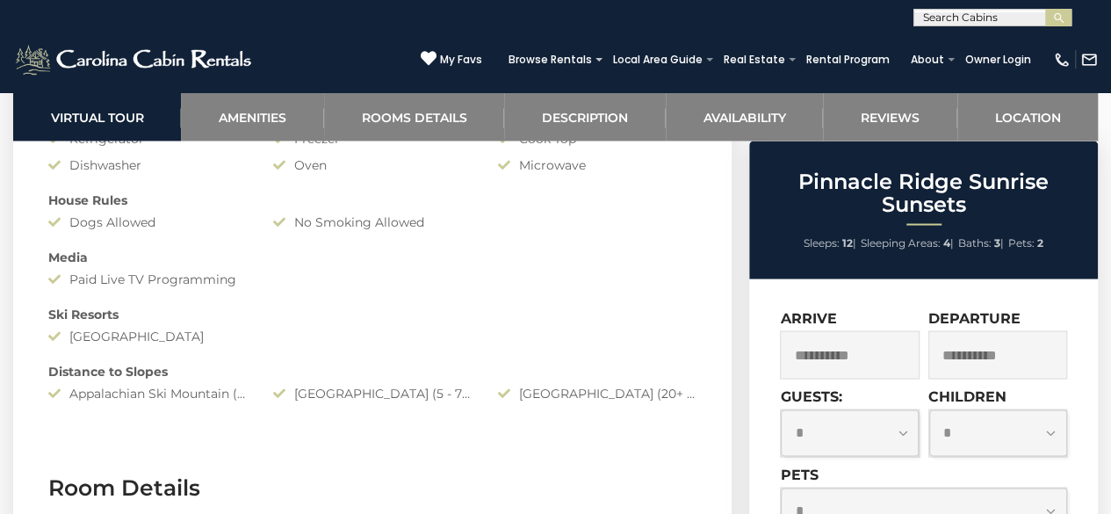
scroll to position [1581, 0]
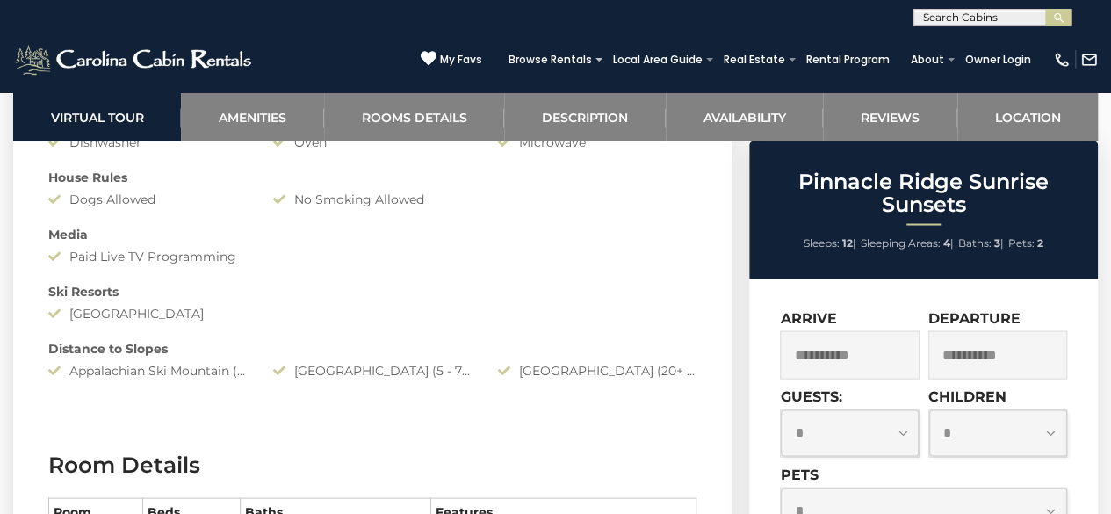
click at [57, 369] on icon at bounding box center [58, 370] width 21 height 12
click at [134, 370] on div "Appalachian Ski Mountain (20+ Minute Drive)" at bounding box center [147, 370] width 225 height 18
click at [239, 374] on div "Appalachian Ski Mountain (20+ Minute Drive)" at bounding box center [147, 370] width 225 height 18
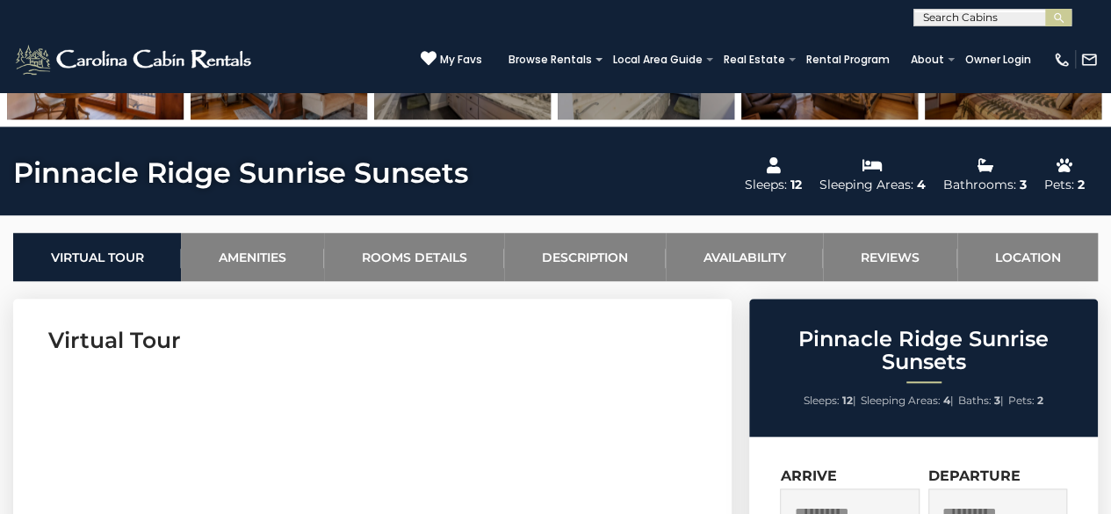
scroll to position [527, 0]
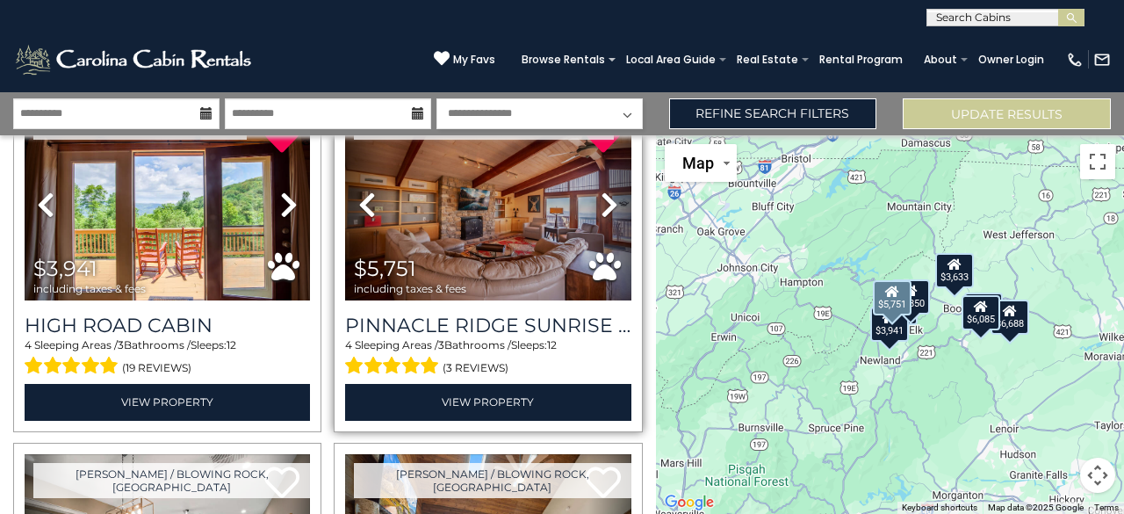
scroll to position [402, 0]
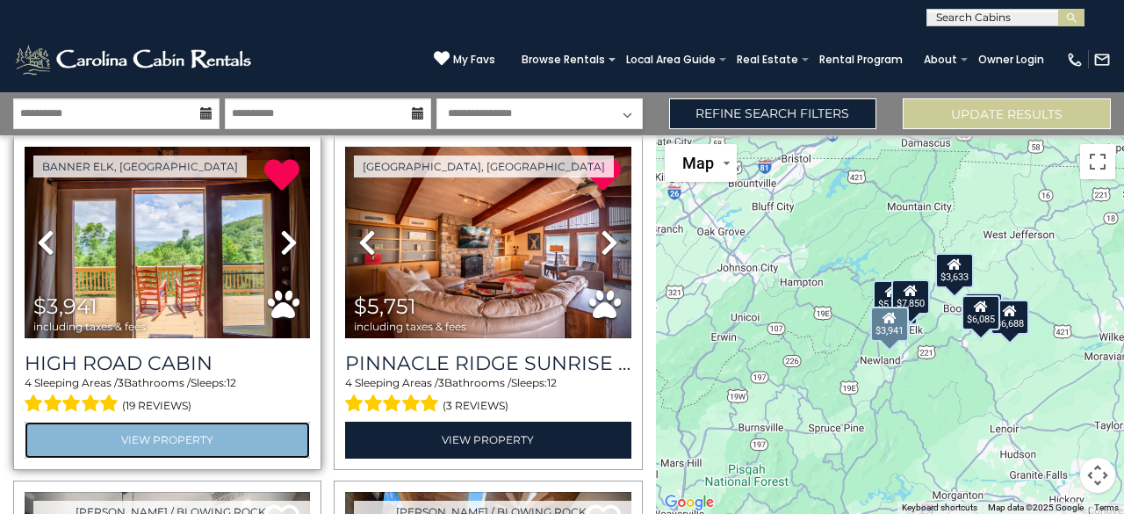
click at [184, 427] on link "View Property" at bounding box center [167, 440] width 285 height 36
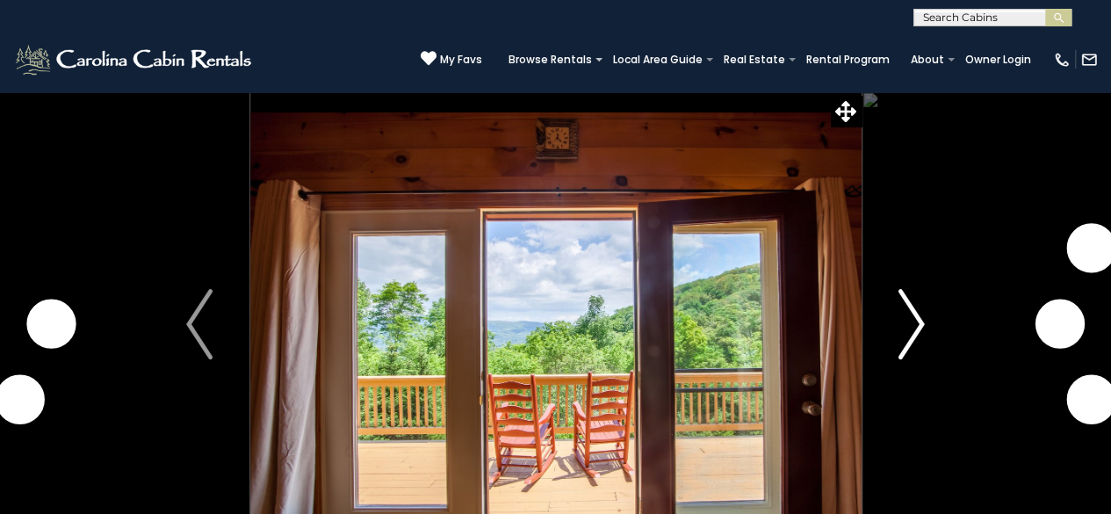
click at [912, 326] on img "Next" at bounding box center [912, 324] width 26 height 70
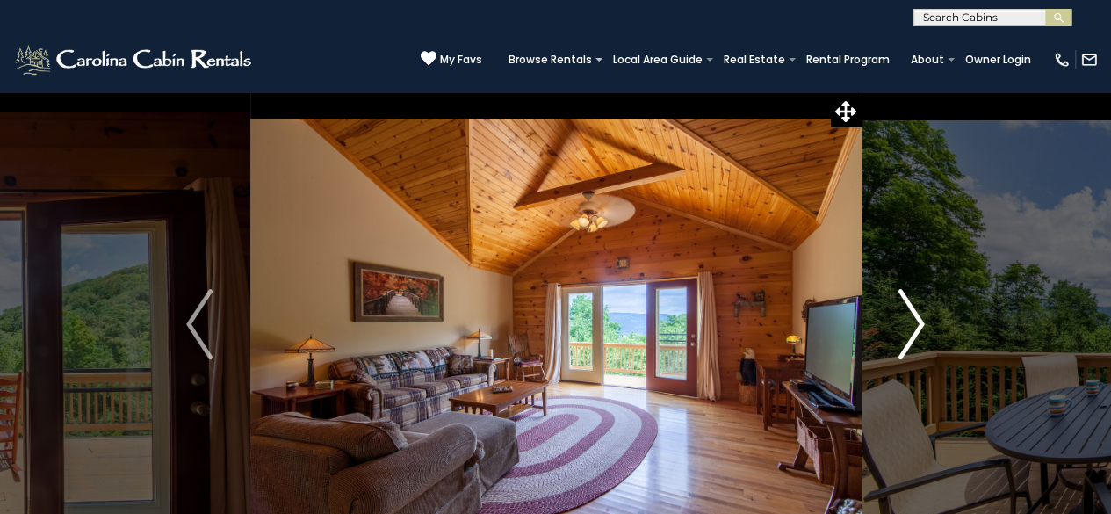
click at [916, 321] on img "Next" at bounding box center [912, 324] width 26 height 70
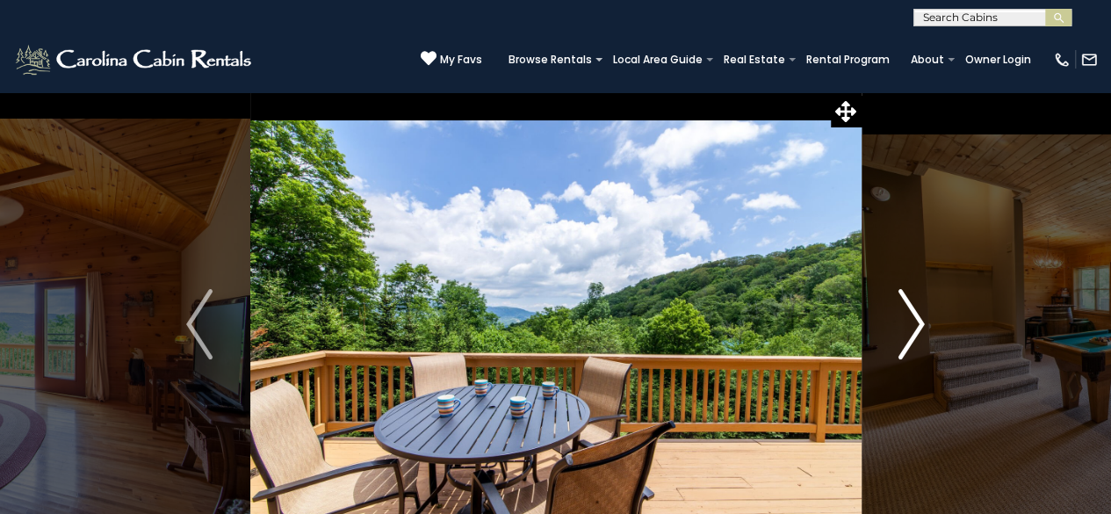
click at [916, 321] on img "Next" at bounding box center [912, 324] width 26 height 70
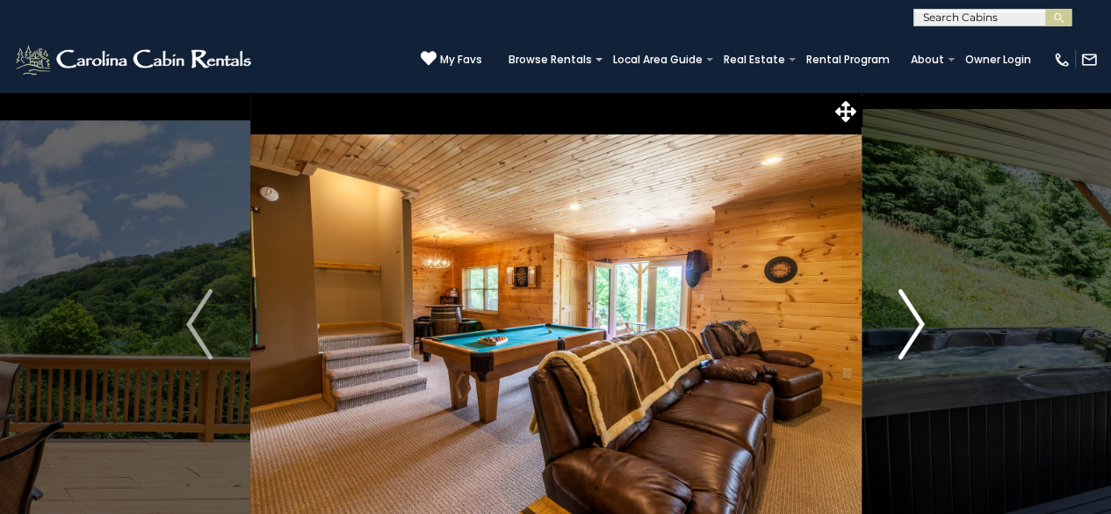
click at [916, 321] on img "Next" at bounding box center [912, 324] width 26 height 70
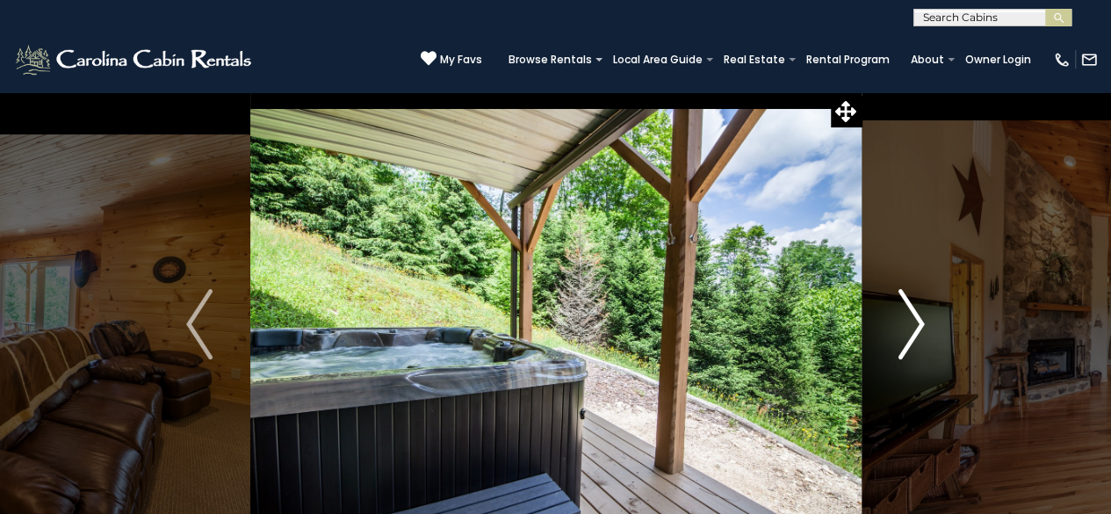
click at [916, 321] on img "Next" at bounding box center [912, 324] width 26 height 70
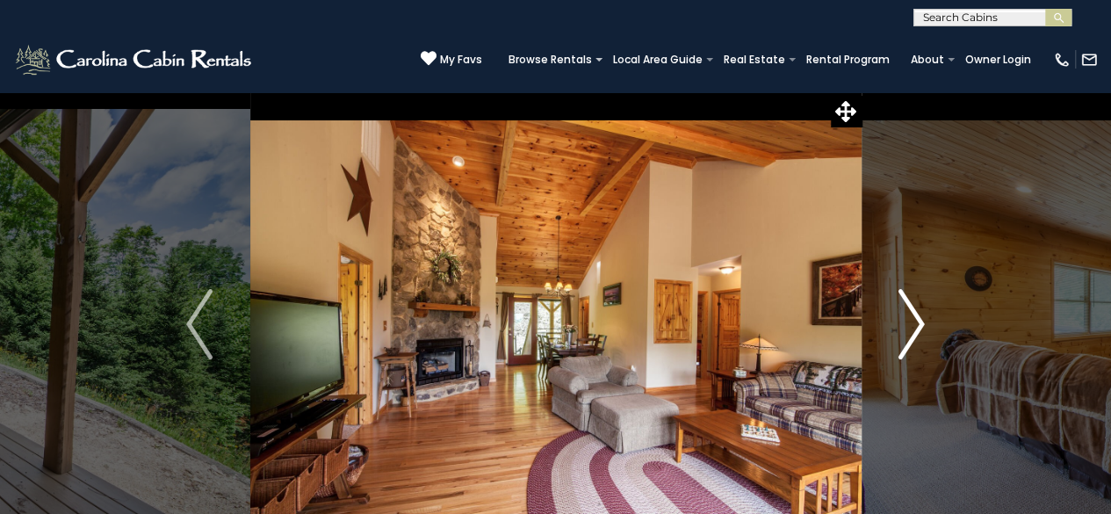
click at [916, 321] on img "Next" at bounding box center [912, 324] width 26 height 70
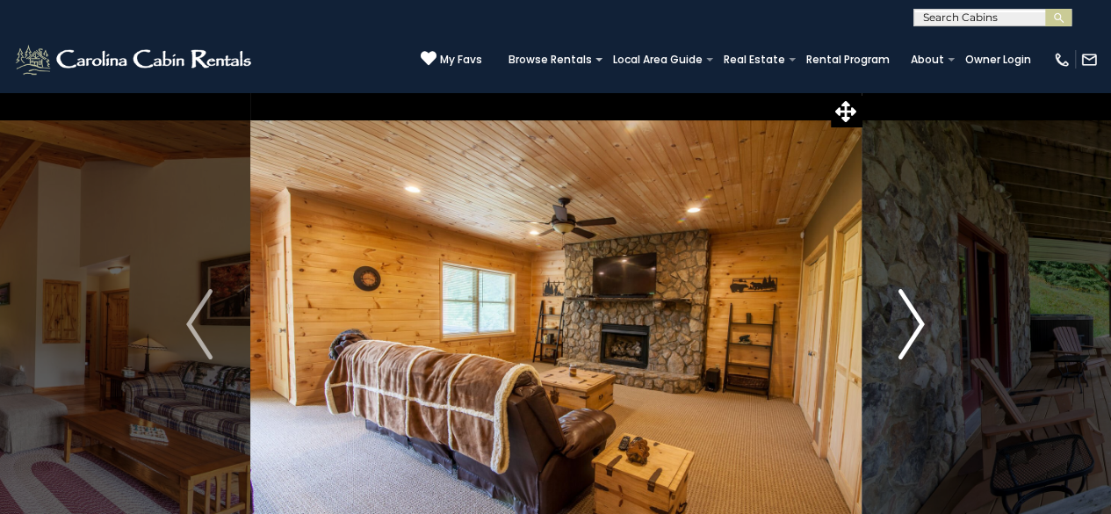
click at [916, 321] on img "Next" at bounding box center [912, 324] width 26 height 70
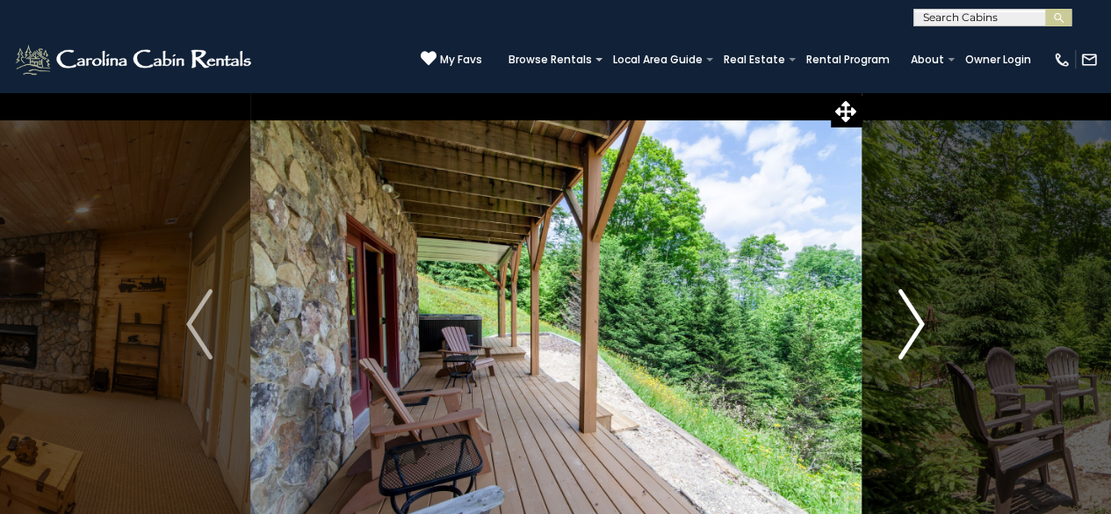
click at [916, 321] on img "Next" at bounding box center [912, 324] width 26 height 70
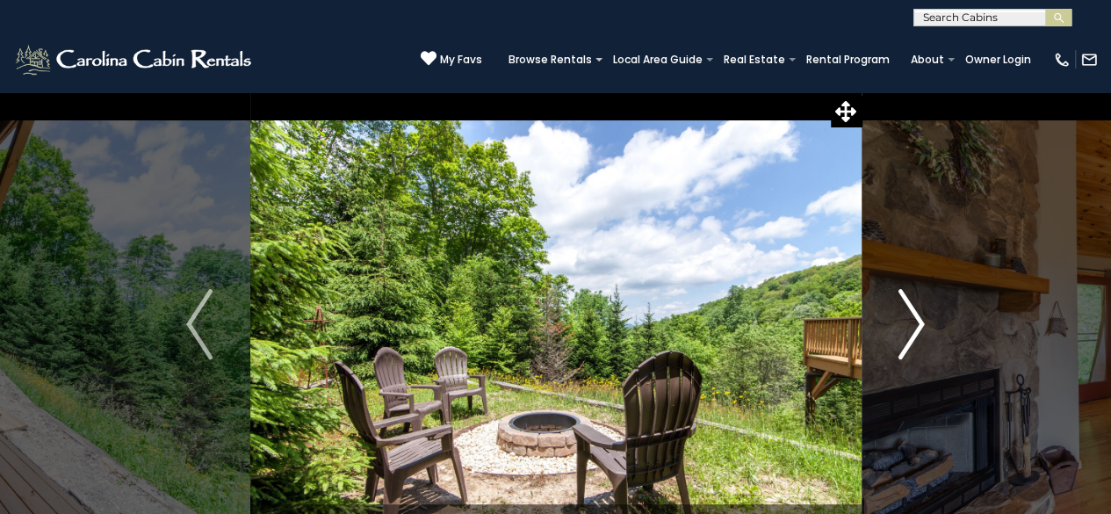
click at [916, 321] on img "Next" at bounding box center [912, 324] width 26 height 70
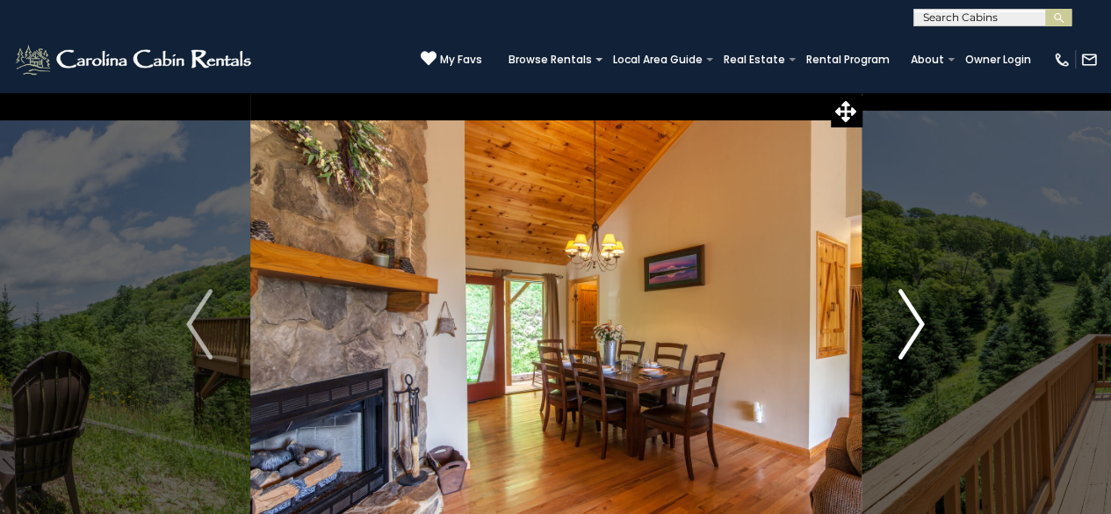
click at [916, 321] on img "Next" at bounding box center [912, 324] width 26 height 70
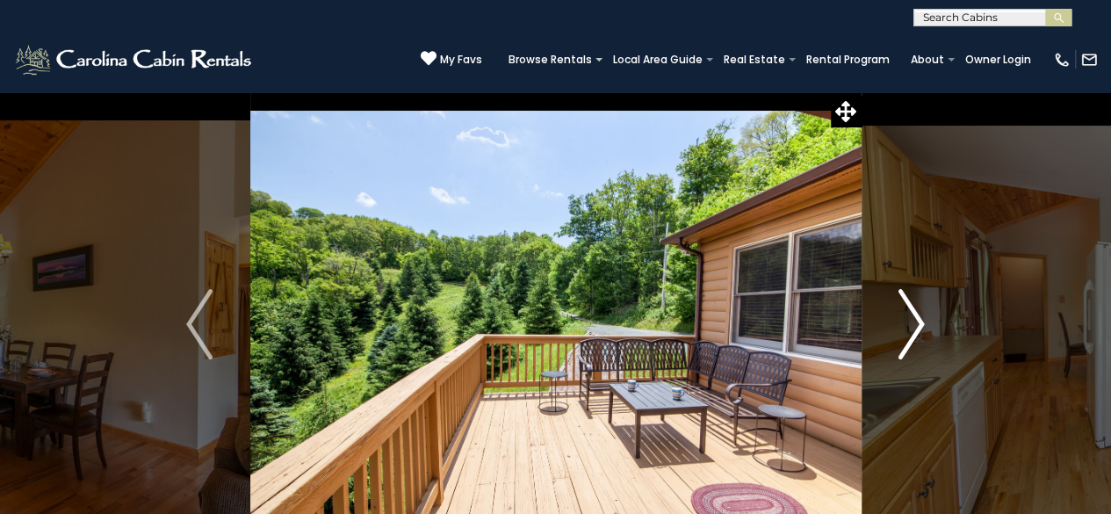
click at [916, 321] on img "Next" at bounding box center [912, 324] width 26 height 70
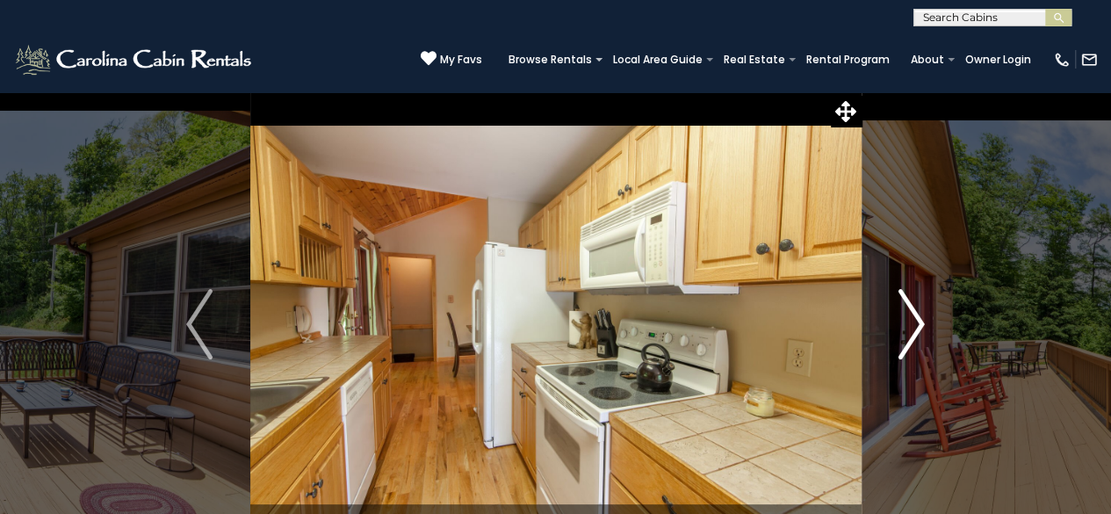
click at [916, 321] on img "Next" at bounding box center [912, 324] width 26 height 70
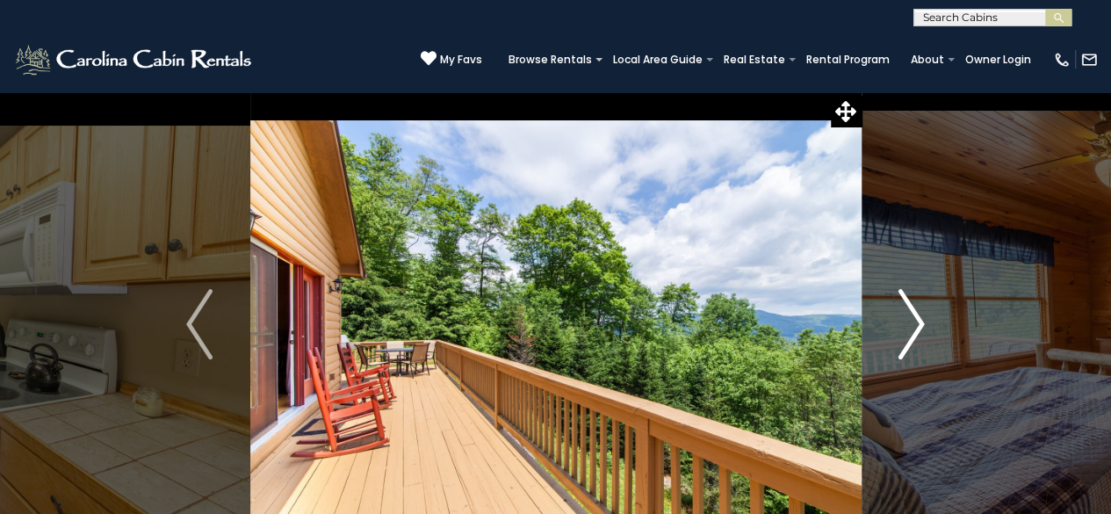
click at [916, 321] on img "Next" at bounding box center [912, 324] width 26 height 70
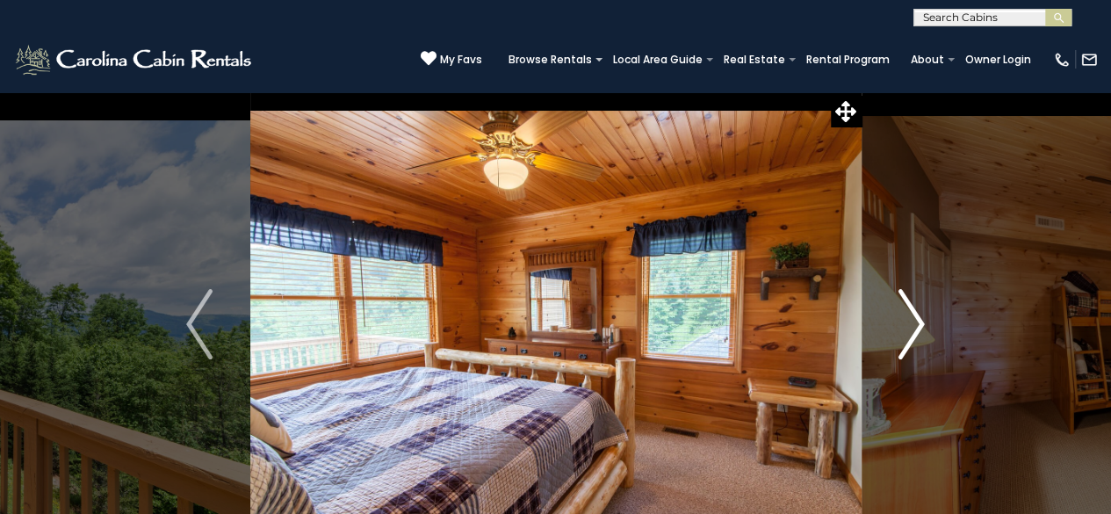
click at [916, 321] on img "Next" at bounding box center [912, 324] width 26 height 70
